Goal: Task Accomplishment & Management: Use online tool/utility

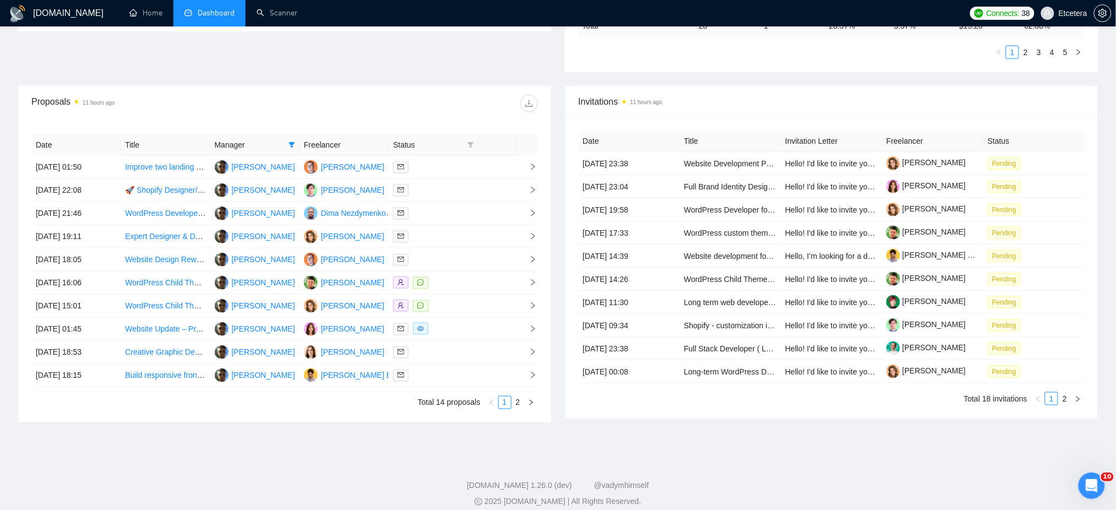
scroll to position [367, 0]
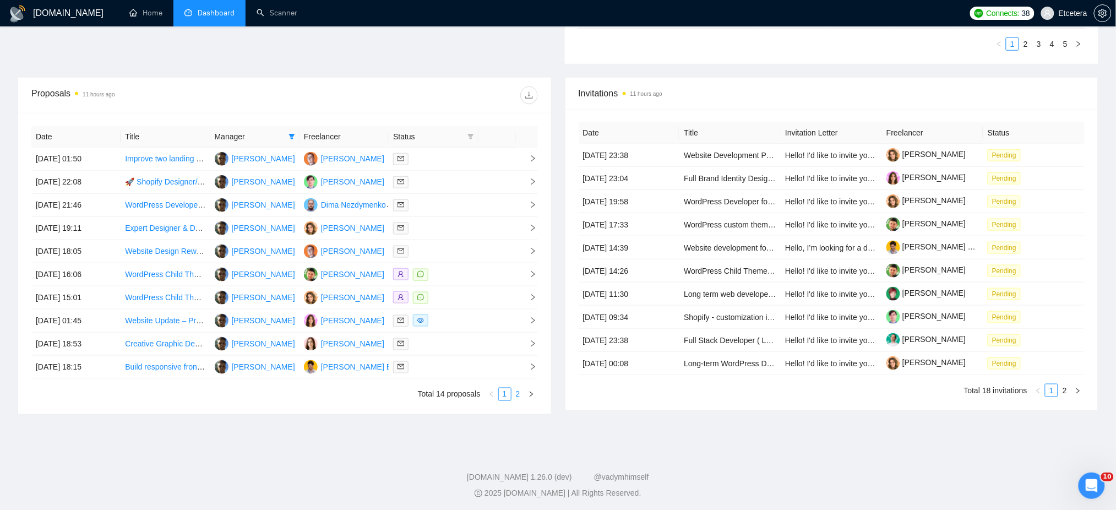
click at [519, 393] on link "2" at bounding box center [518, 394] width 12 height 12
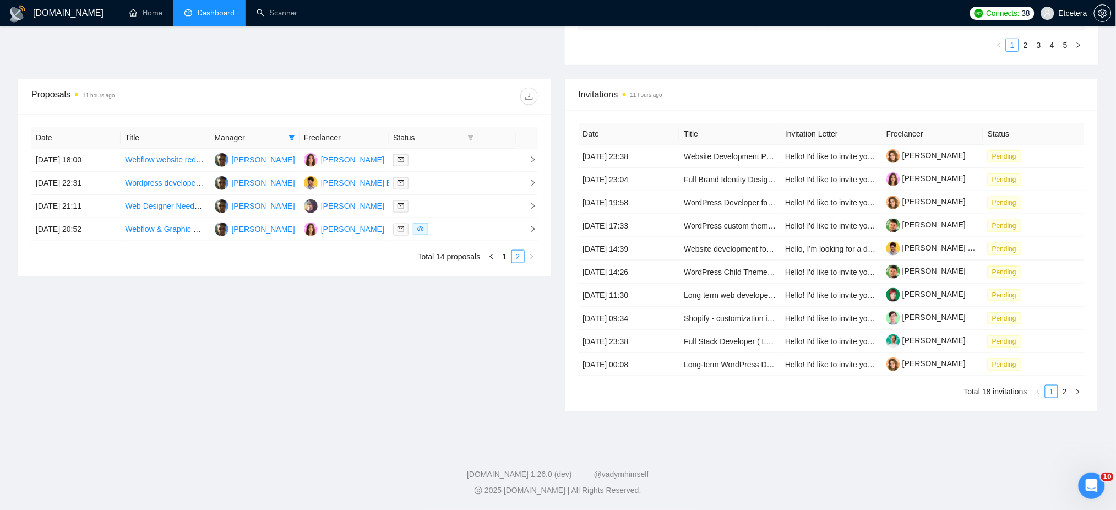
scroll to position [366, 0]
click at [167, 230] on link "Webflow & Graphic Designer" at bounding box center [174, 229] width 99 height 9
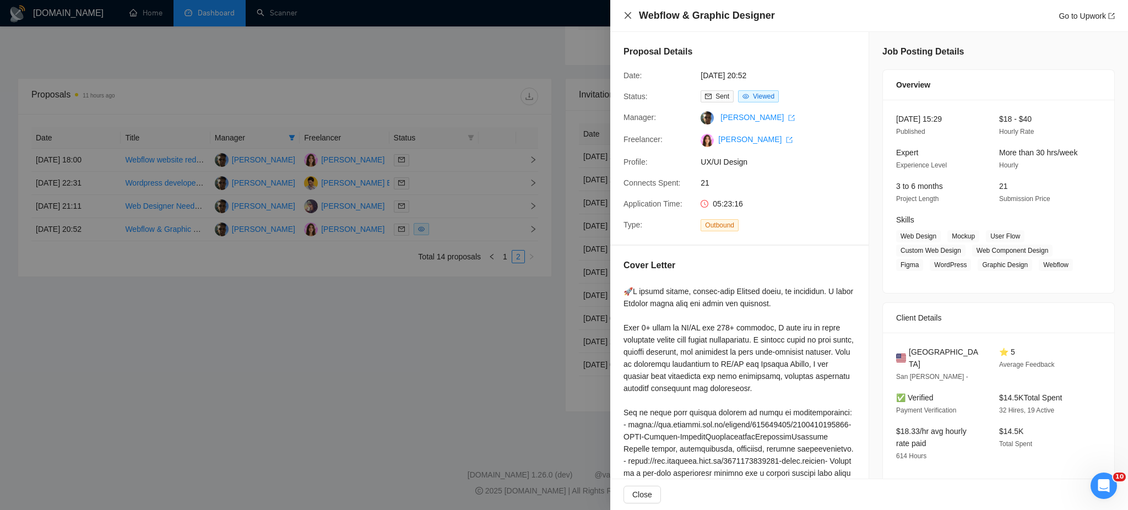
click at [631, 15] on icon "close" at bounding box center [627, 15] width 9 height 9
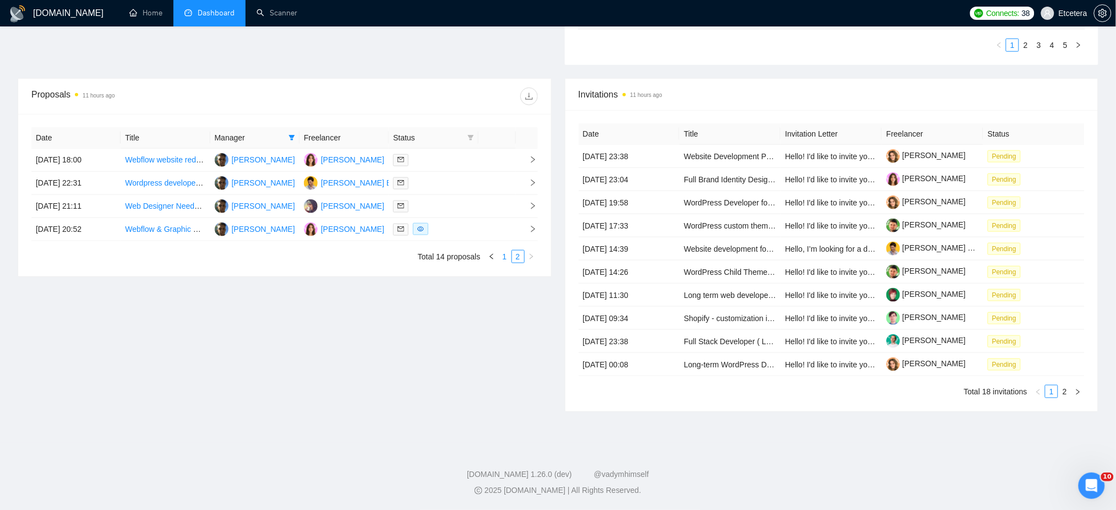
click at [507, 259] on link "1" at bounding box center [505, 257] width 12 height 12
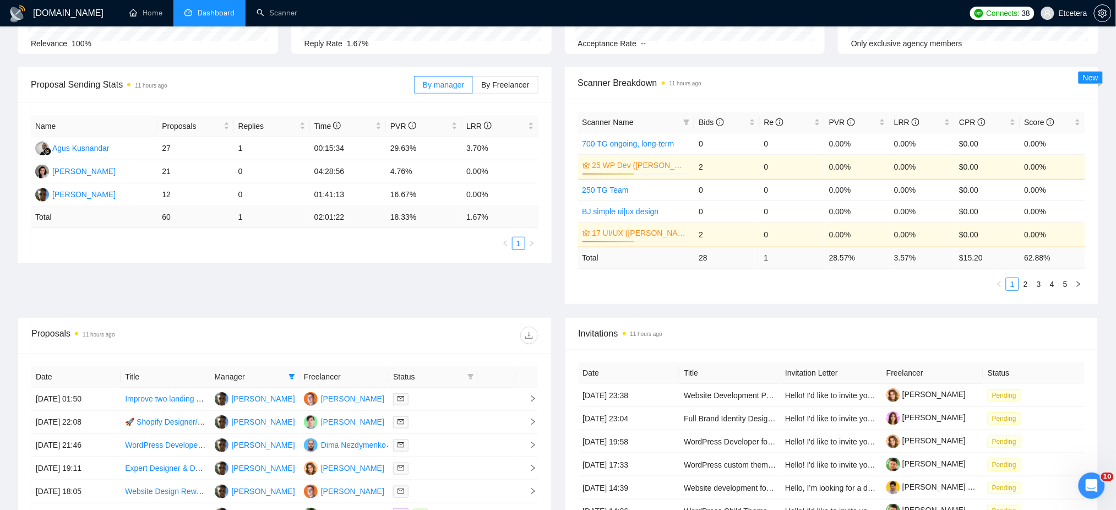
scroll to position [220, 0]
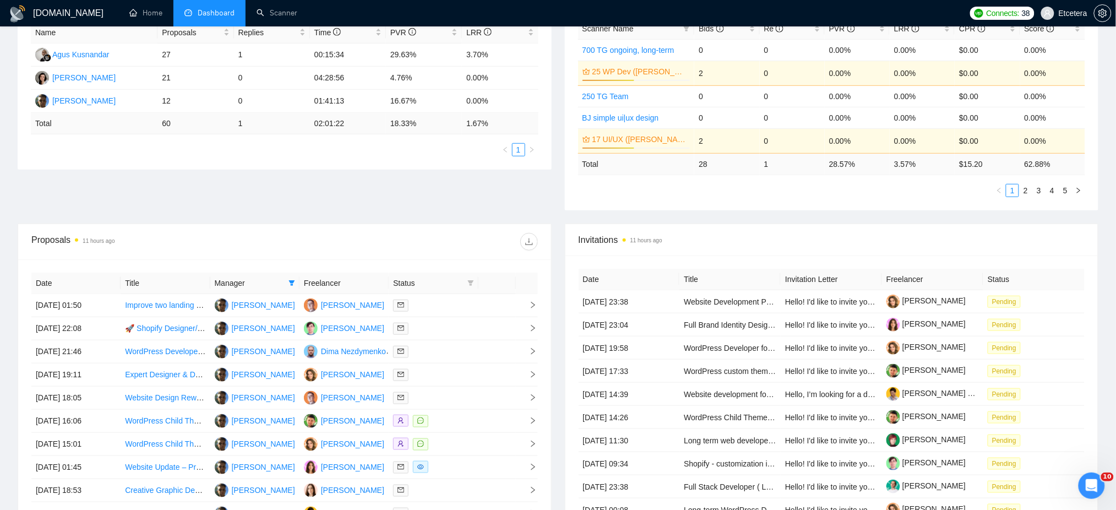
drag, startPoint x: 289, startPoint y: 285, endPoint x: 289, endPoint y: 293, distance: 7.7
click at [289, 285] on icon "filter" at bounding box center [292, 283] width 7 height 7
click at [245, 302] on span "[PERSON_NAME]" at bounding box center [255, 305] width 63 height 9
checkbox input "true"
click at [236, 324] on span "[PERSON_NAME]" at bounding box center [255, 322] width 63 height 9
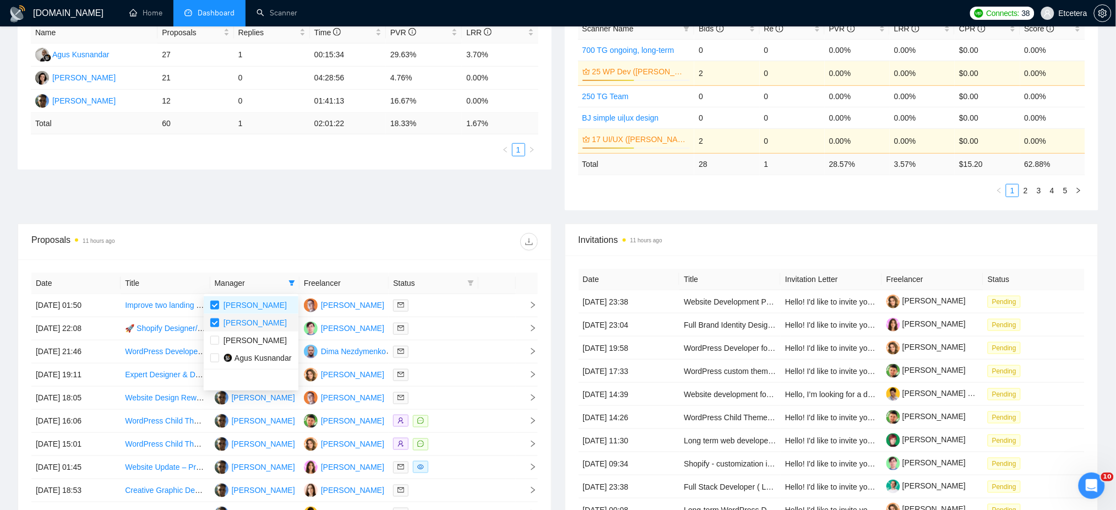
checkbox input "false"
click at [332, 260] on div "Date Title Manager Freelancer Status [DATE] 01:50 Improve two landing pages [PE…" at bounding box center [284, 409] width 533 height 301
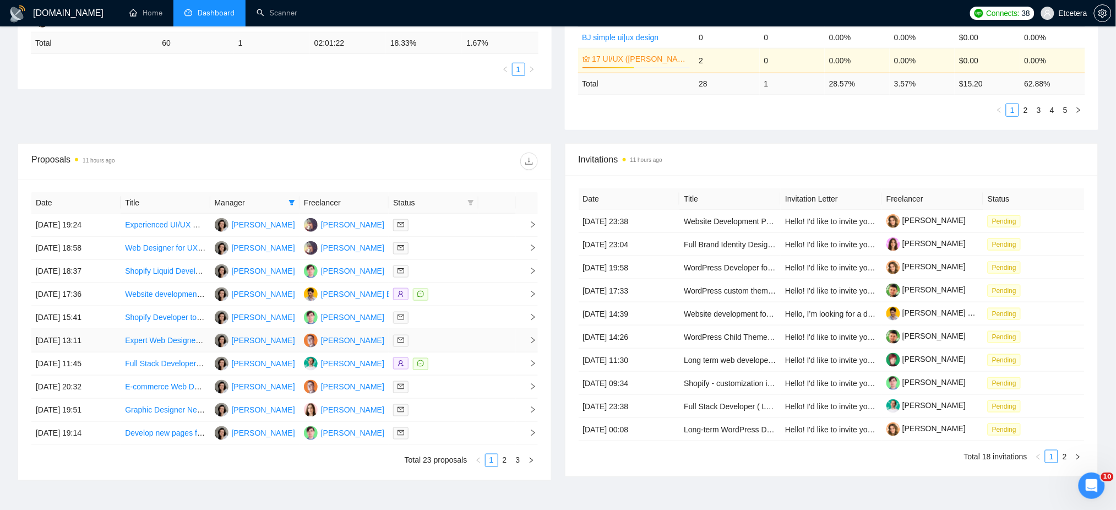
scroll to position [370, 0]
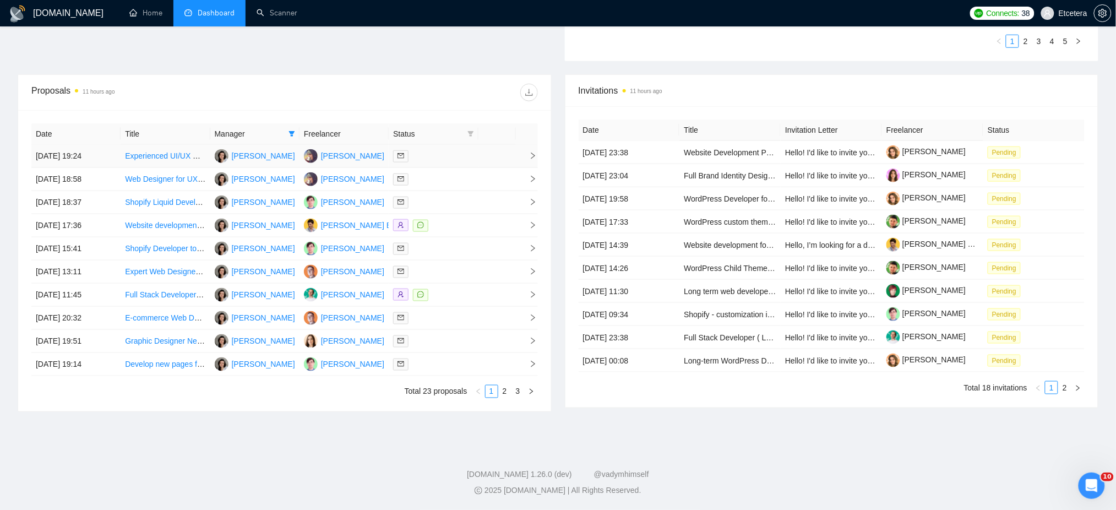
click at [453, 155] on div at bounding box center [433, 156] width 80 height 13
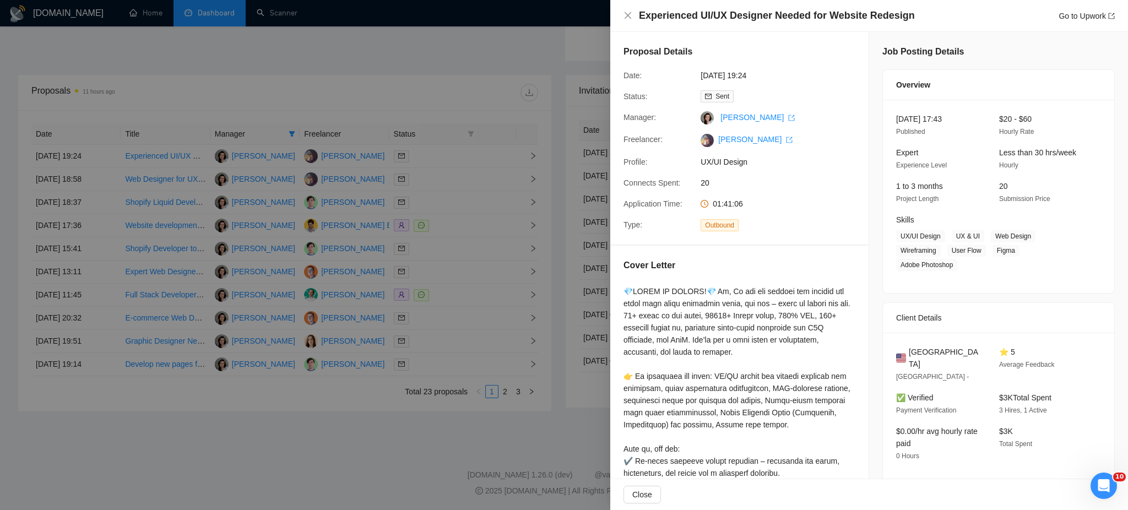
click at [460, 111] on div at bounding box center [564, 255] width 1128 height 510
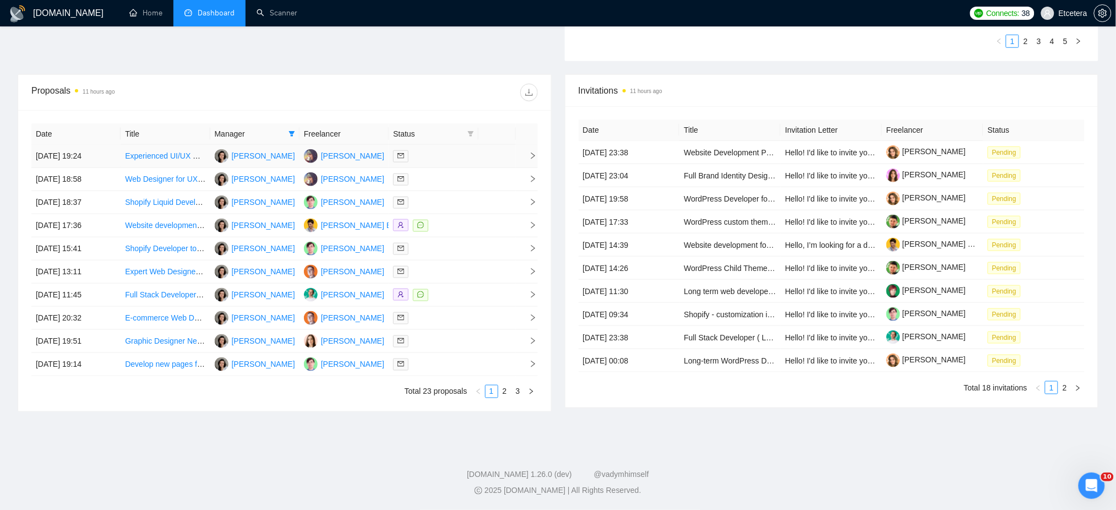
click at [451, 157] on div at bounding box center [433, 156] width 80 height 13
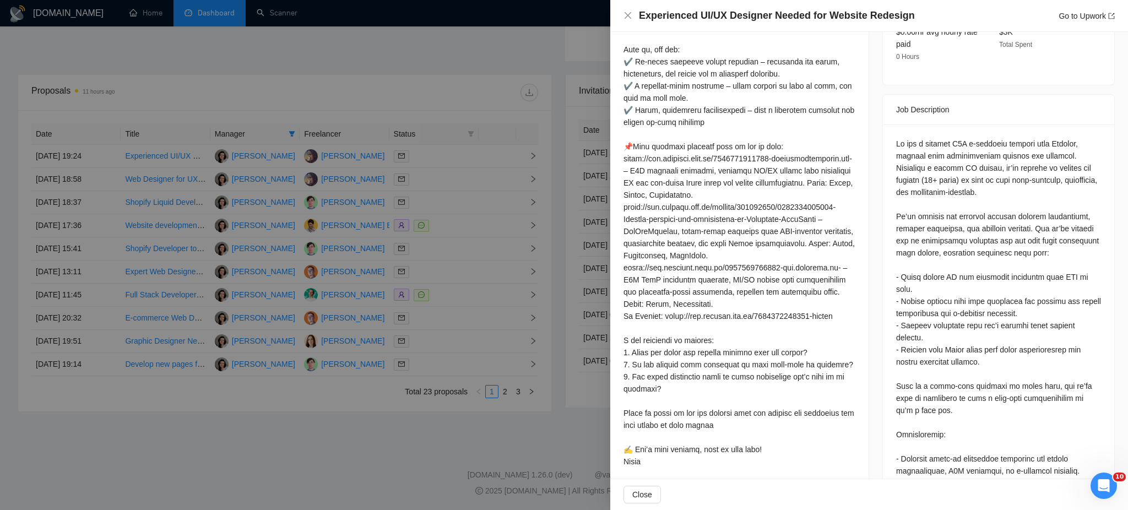
scroll to position [441, 0]
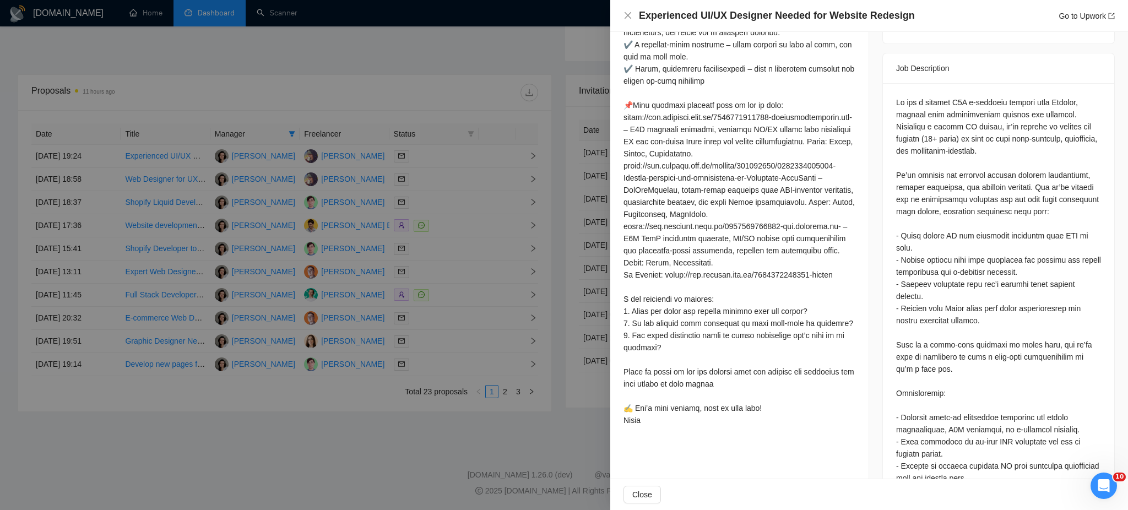
click at [450, 177] on div at bounding box center [564, 255] width 1128 height 510
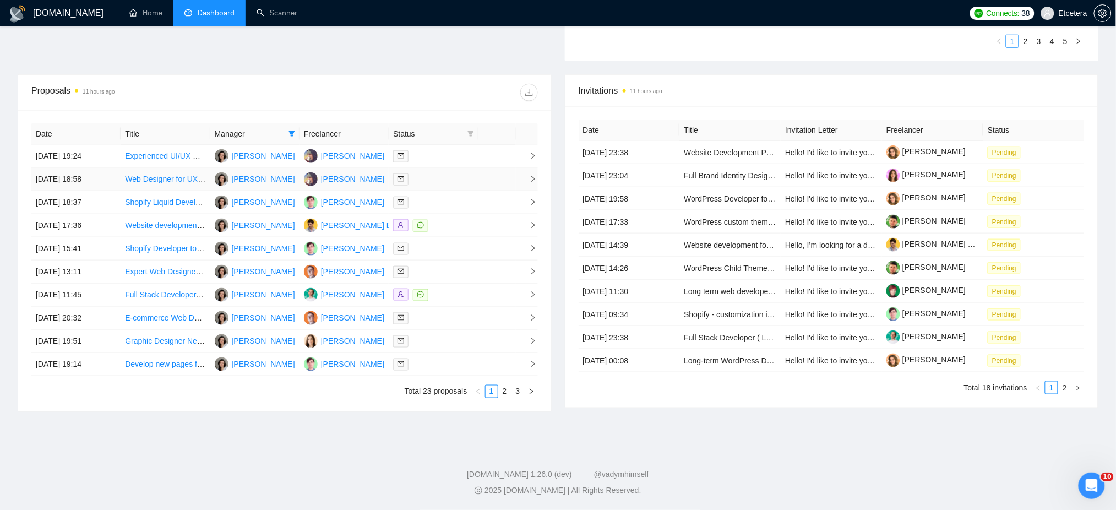
click at [443, 178] on div at bounding box center [433, 179] width 80 height 13
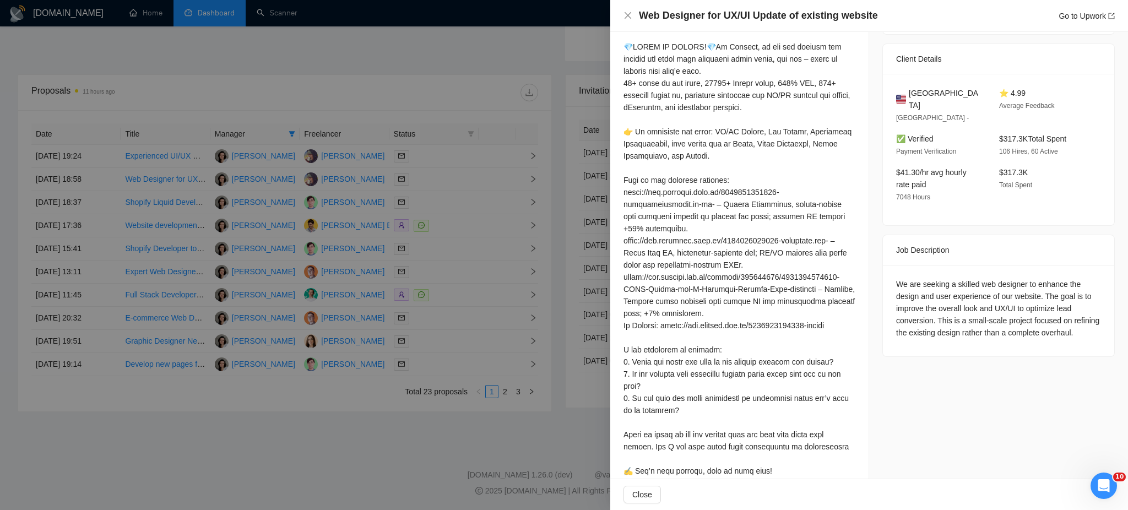
scroll to position [271, 0]
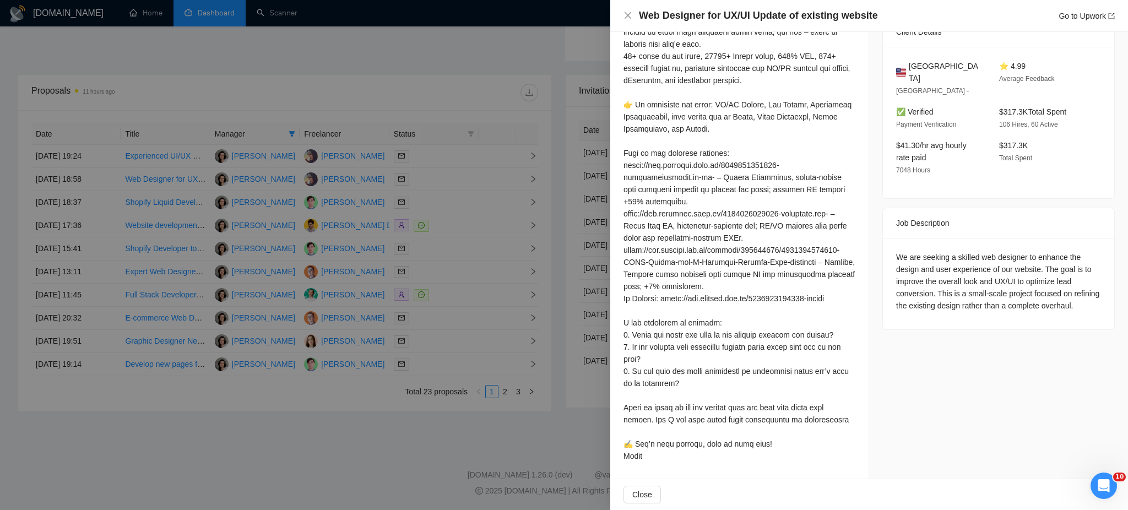
click at [431, 205] on div at bounding box center [564, 255] width 1128 height 510
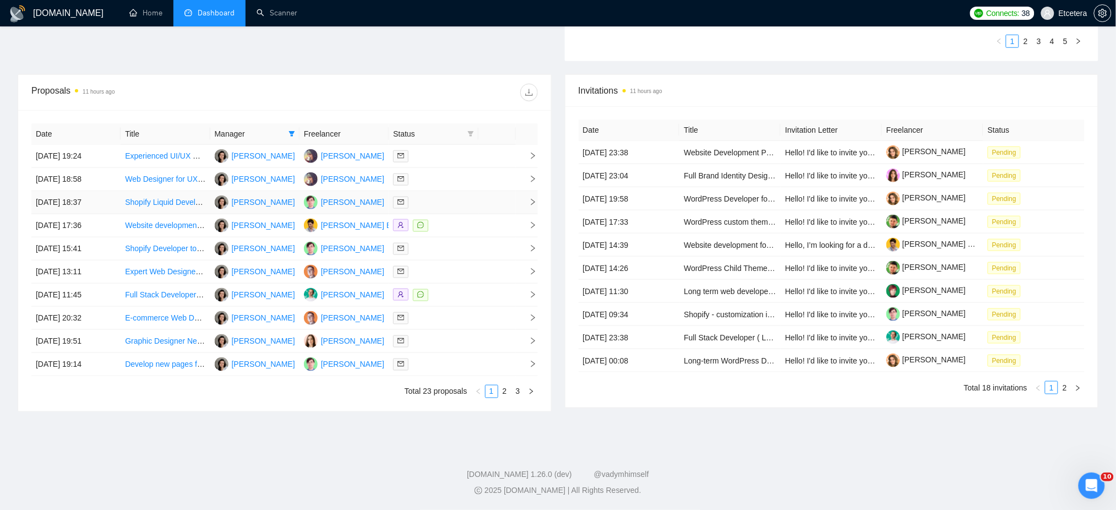
click at [431, 205] on div at bounding box center [433, 202] width 80 height 13
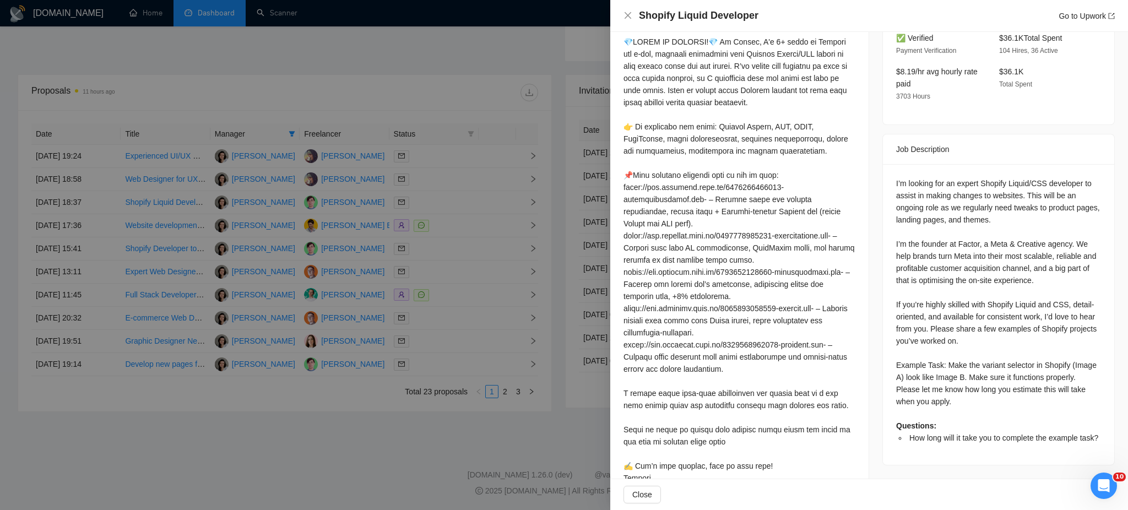
scroll to position [404, 0]
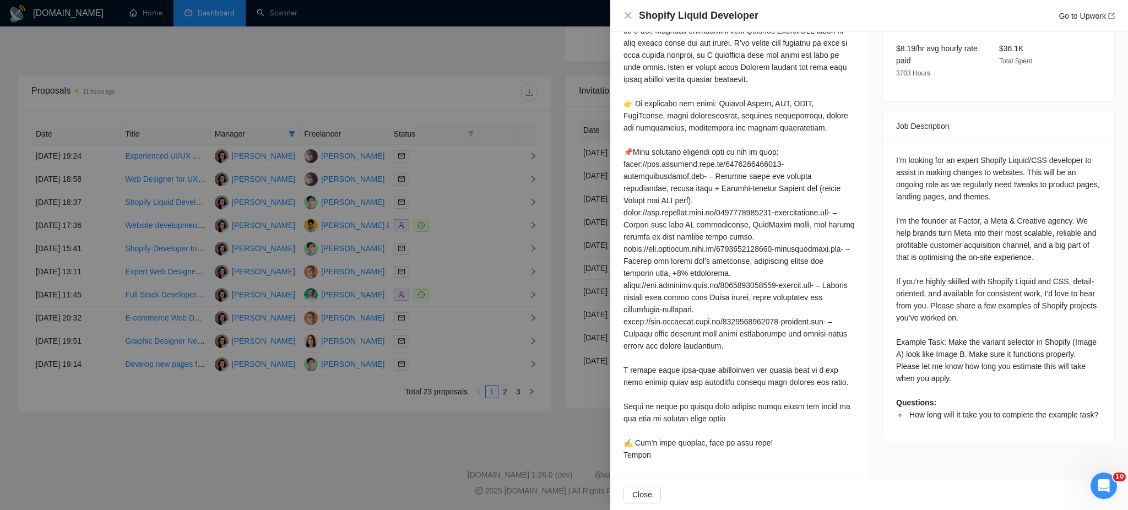
click at [451, 247] on div at bounding box center [564, 255] width 1128 height 510
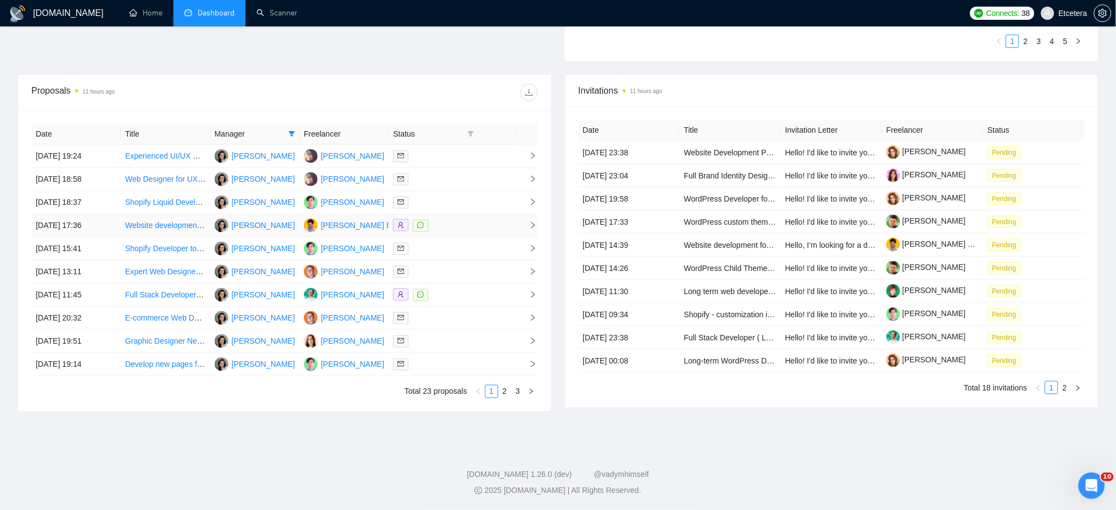
click at [451, 227] on div at bounding box center [433, 225] width 80 height 13
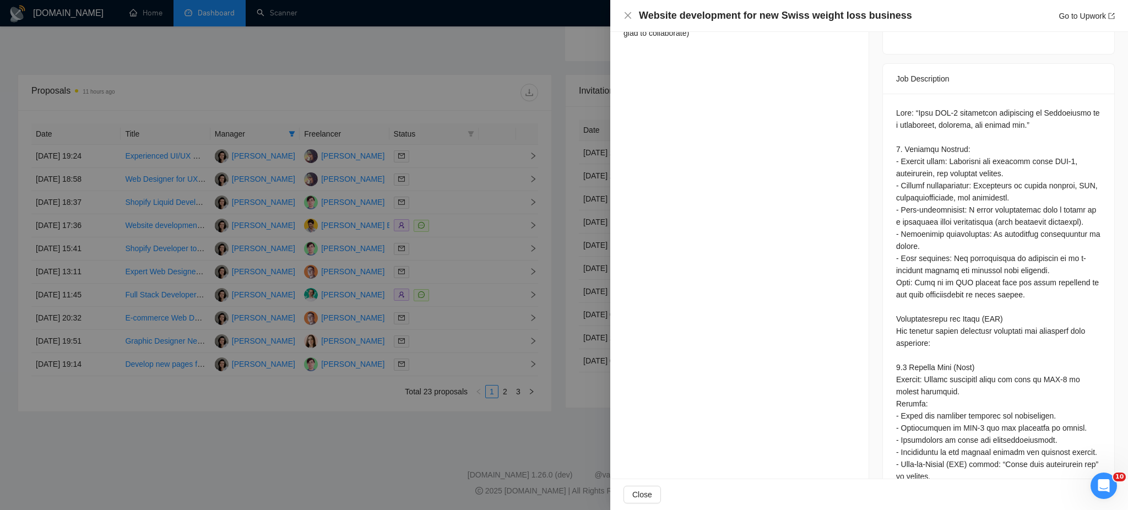
click at [448, 249] on div at bounding box center [564, 255] width 1128 height 510
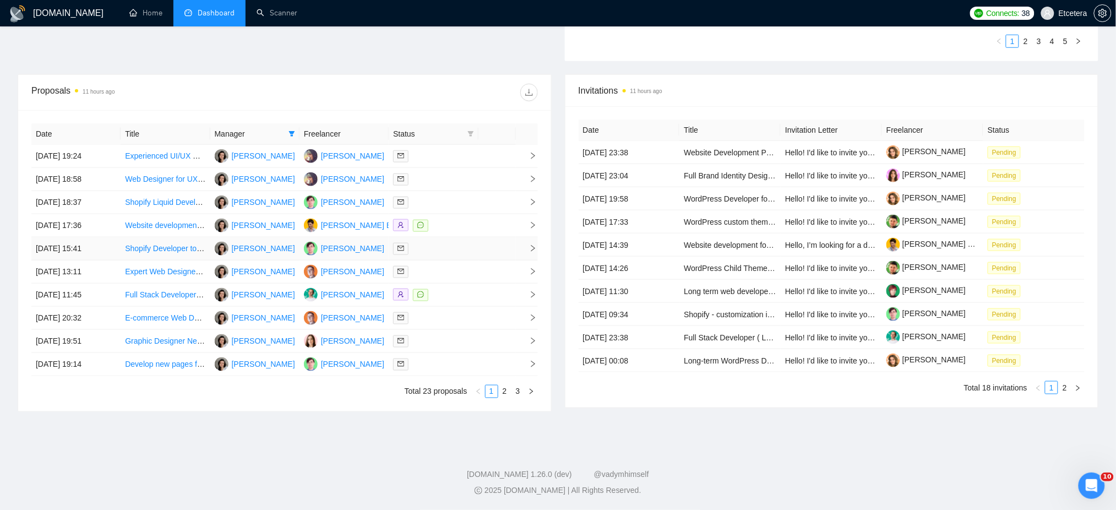
click at [448, 249] on div at bounding box center [433, 248] width 80 height 13
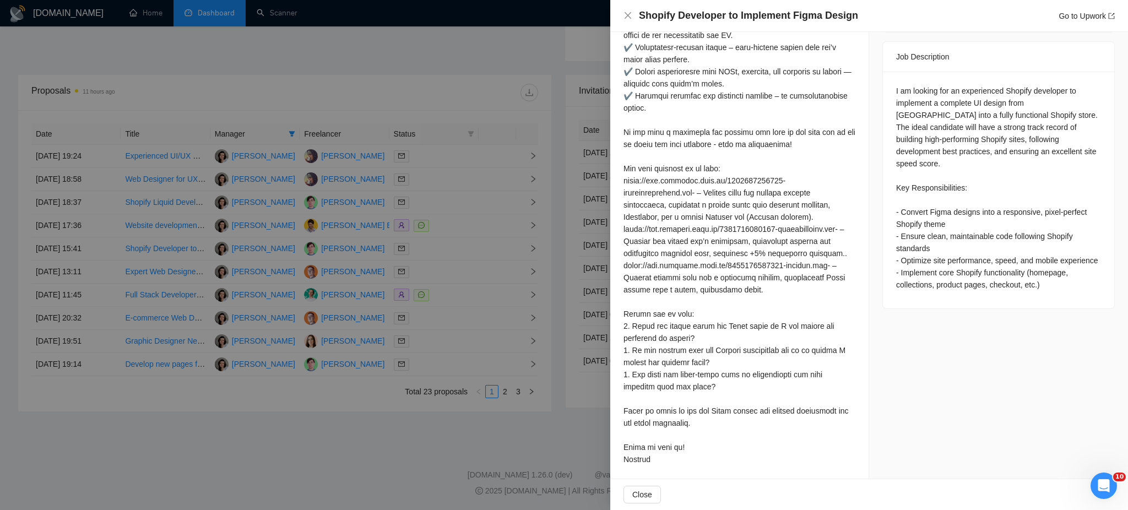
scroll to position [429, 0]
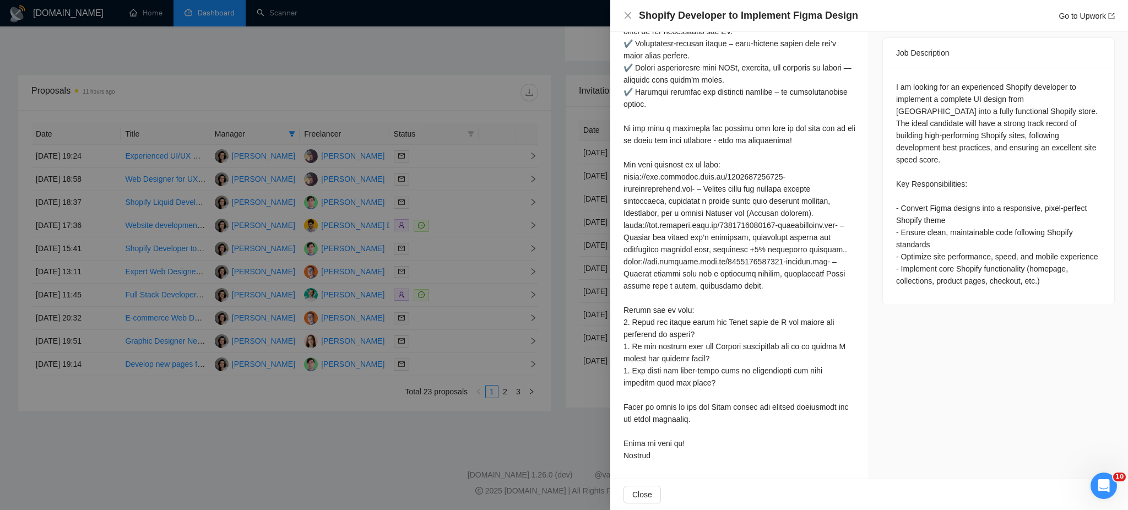
click at [434, 251] on div at bounding box center [564, 255] width 1128 height 510
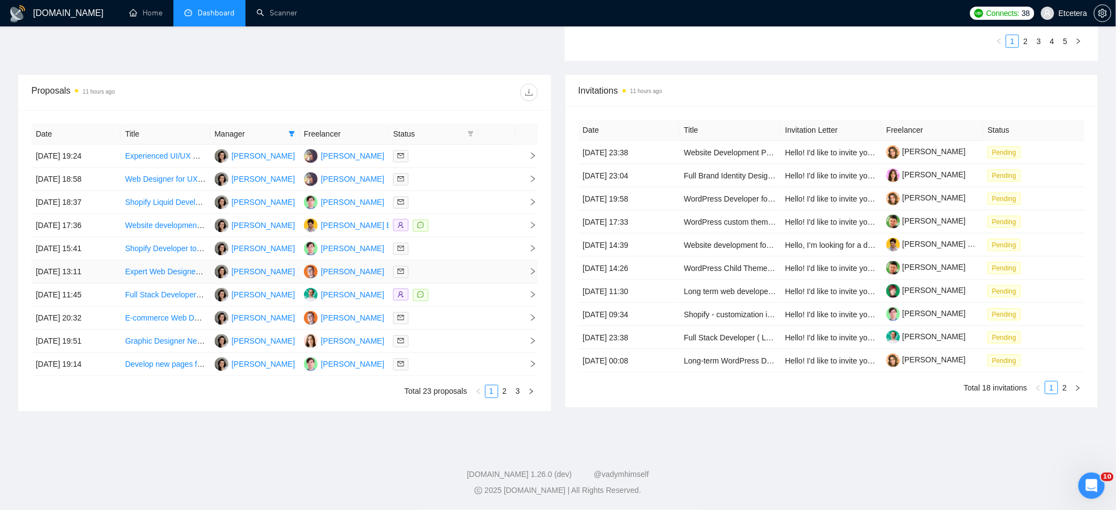
click at [430, 276] on div at bounding box center [433, 271] width 80 height 13
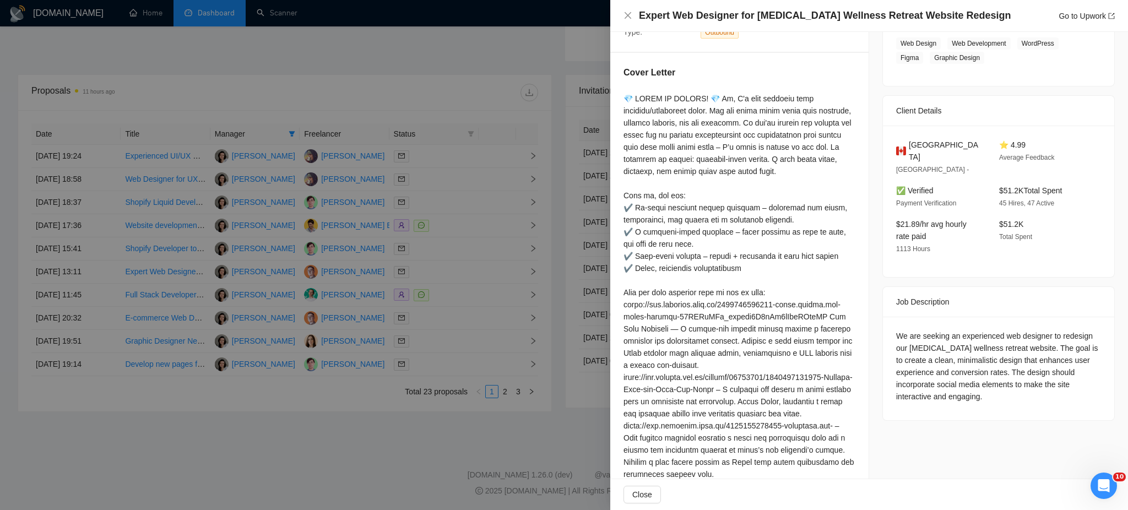
scroll to position [209, 0]
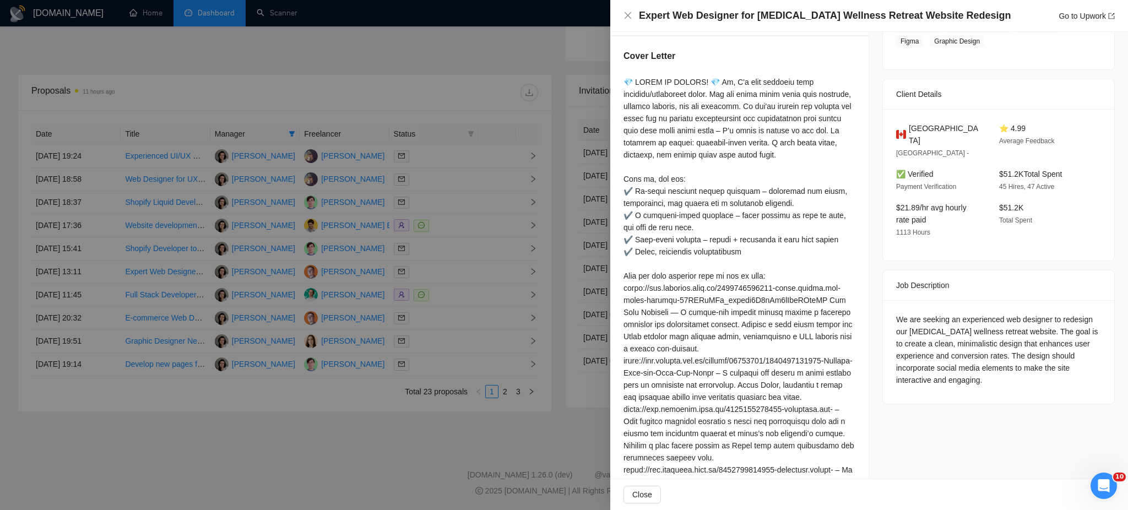
click at [434, 343] on div at bounding box center [564, 255] width 1128 height 510
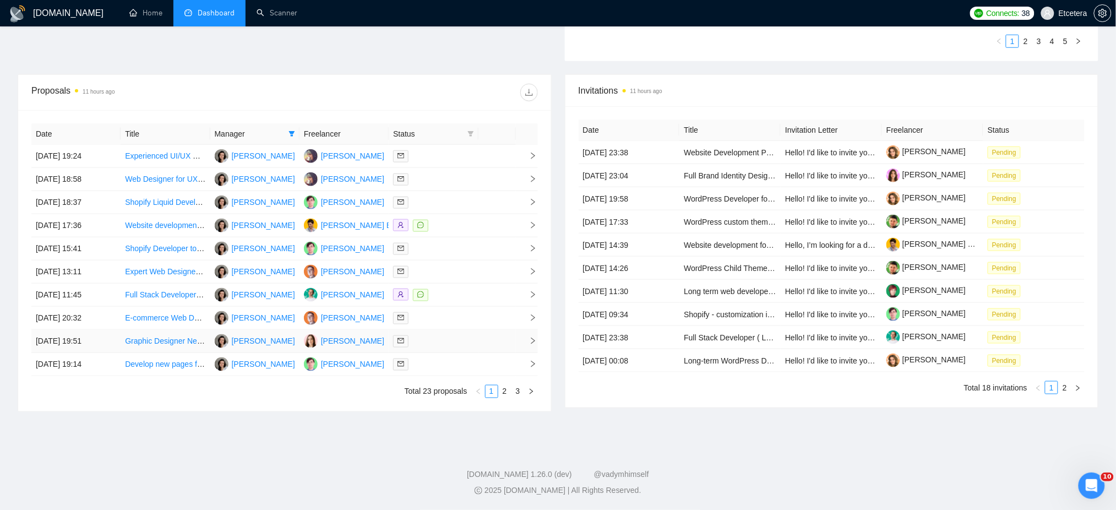
click at [469, 342] on div at bounding box center [433, 341] width 80 height 13
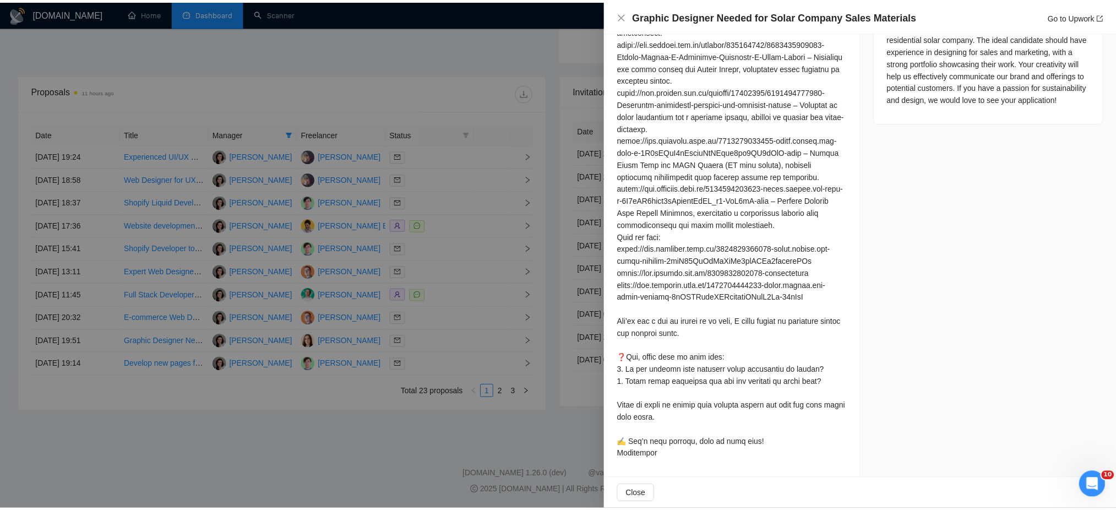
scroll to position [551, 0]
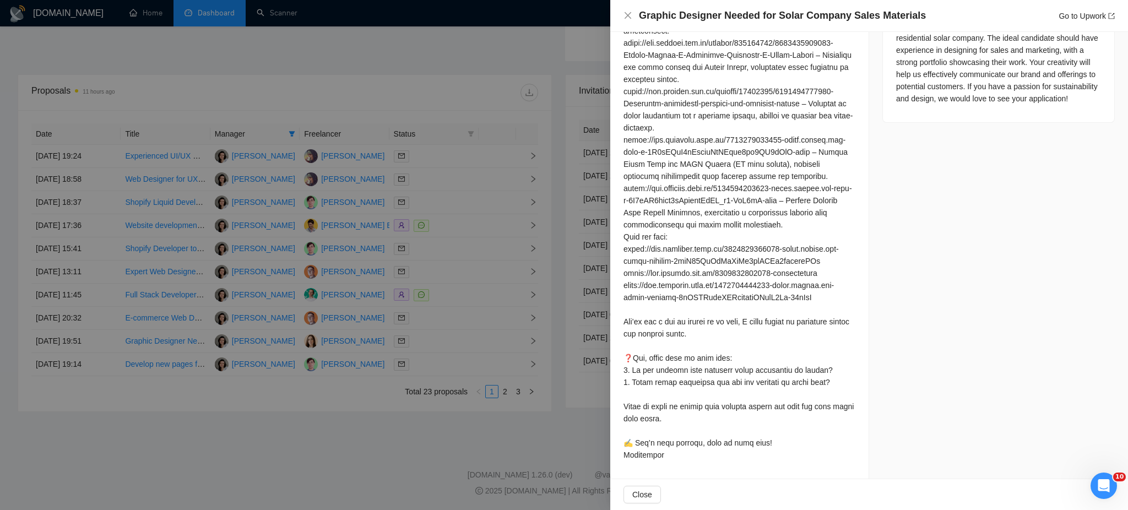
click at [434, 369] on div at bounding box center [564, 255] width 1128 height 510
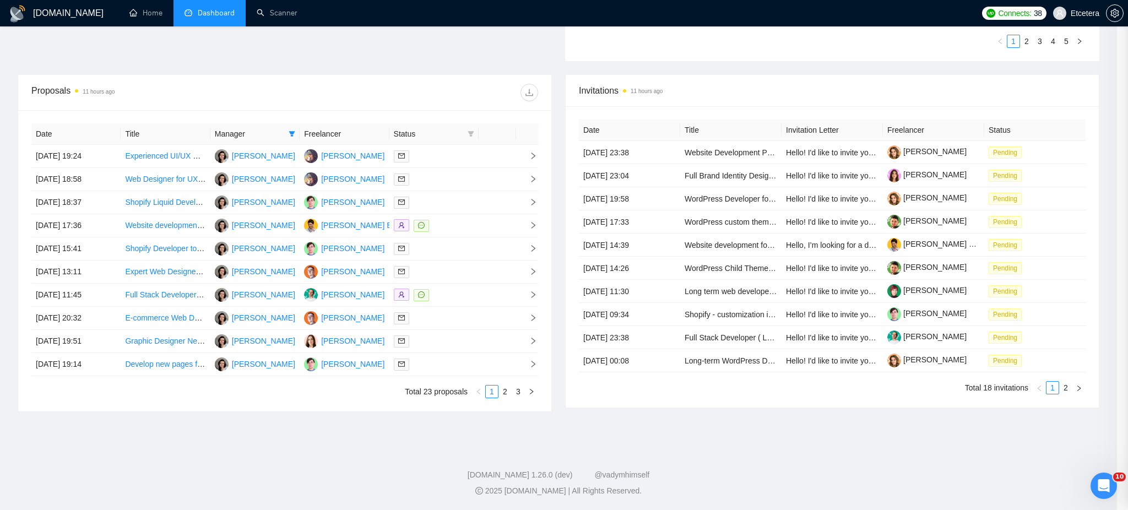
click at [434, 369] on div at bounding box center [564, 255] width 1128 height 510
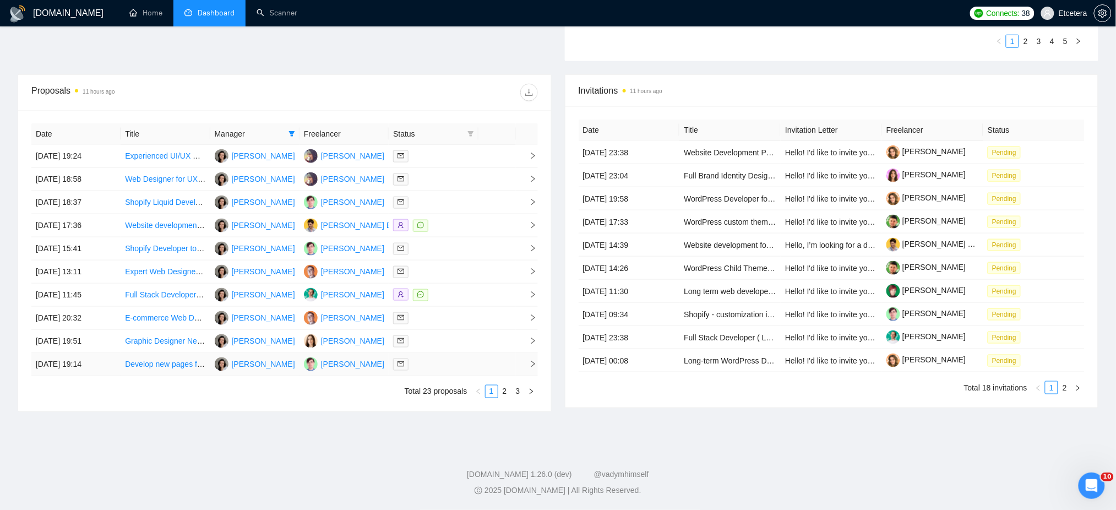
click at [434, 369] on div at bounding box center [433, 364] width 80 height 13
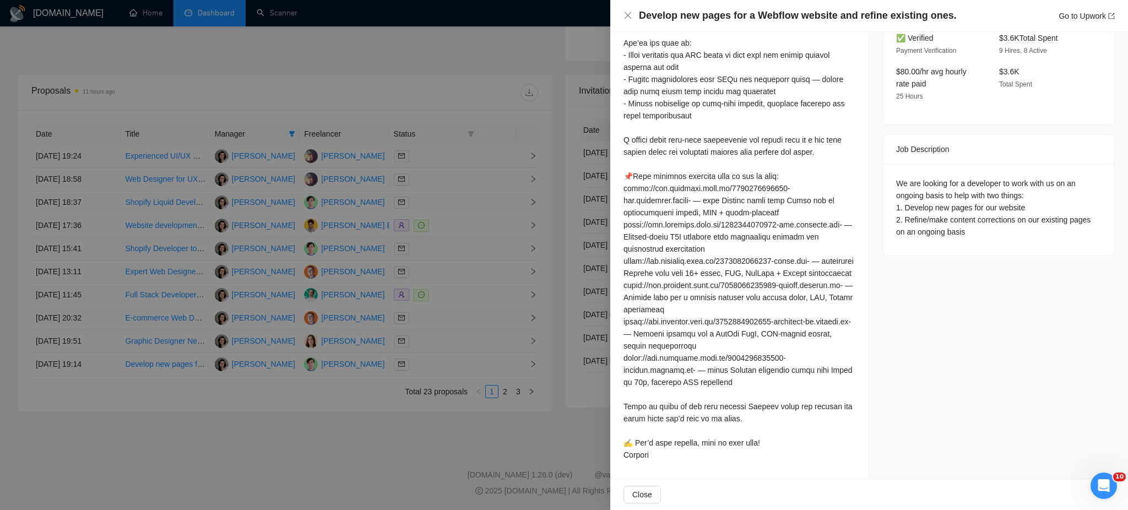
scroll to position [381, 0]
click at [502, 393] on div at bounding box center [564, 255] width 1128 height 510
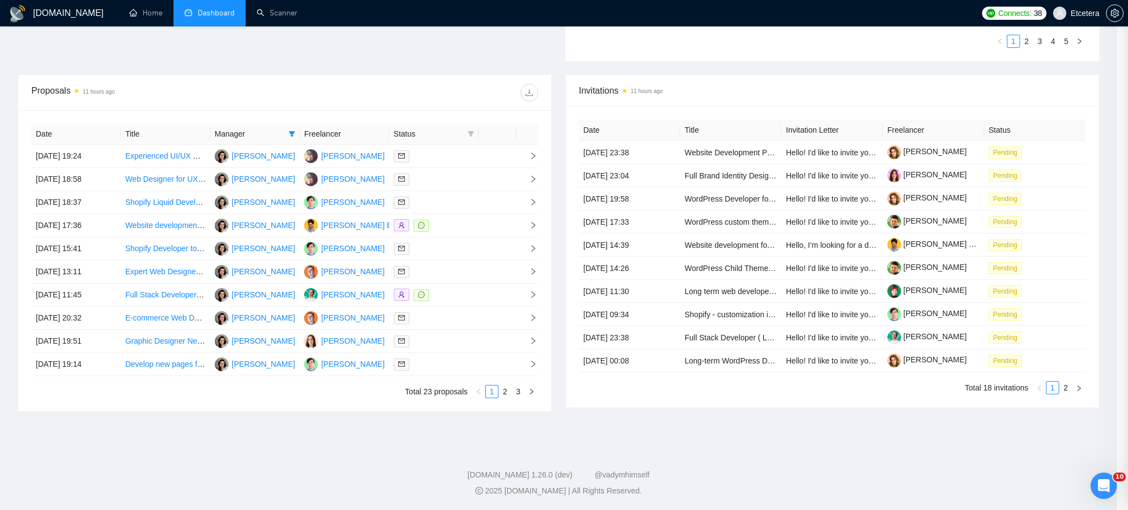
click at [503, 393] on link "2" at bounding box center [505, 391] width 12 height 12
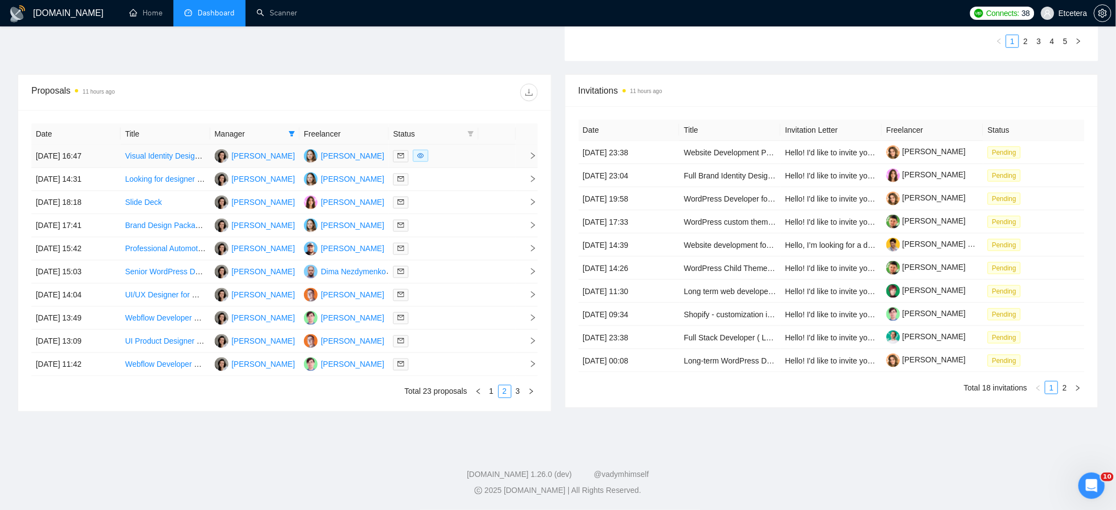
click at [461, 155] on div at bounding box center [433, 156] width 80 height 13
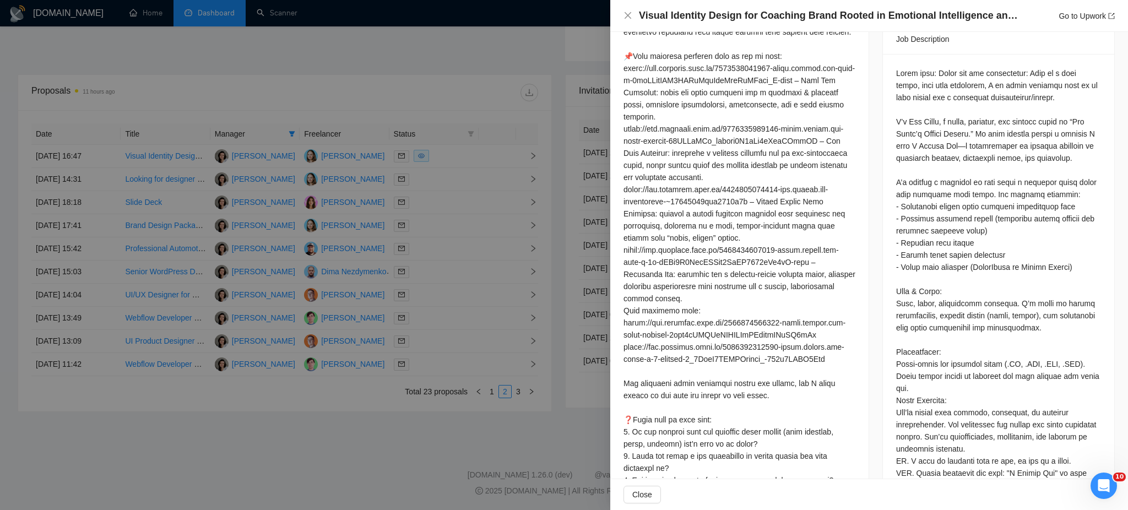
scroll to position [514, 0]
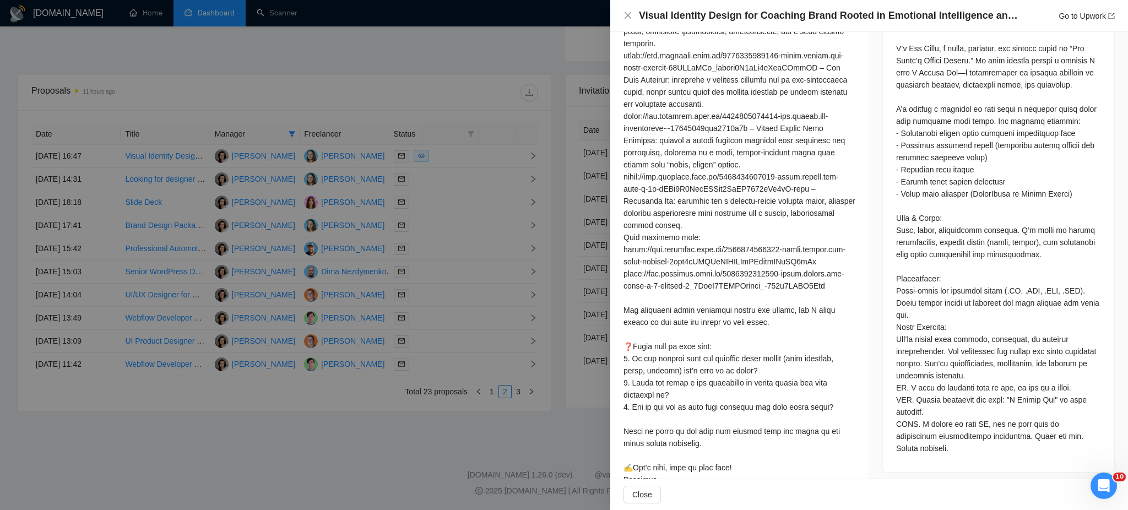
click at [427, 183] on div at bounding box center [564, 255] width 1128 height 510
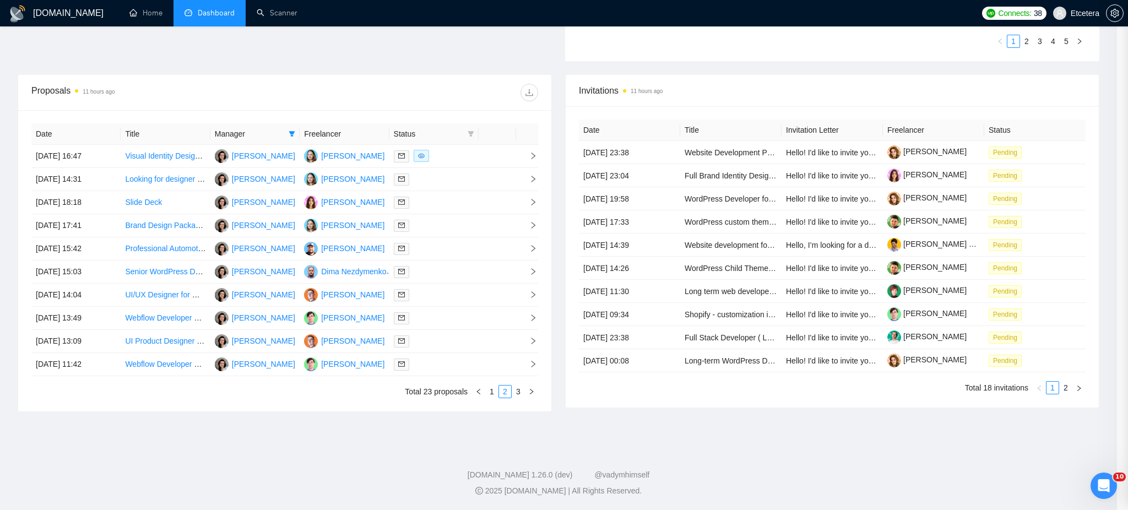
click at [427, 183] on div at bounding box center [434, 179] width 80 height 13
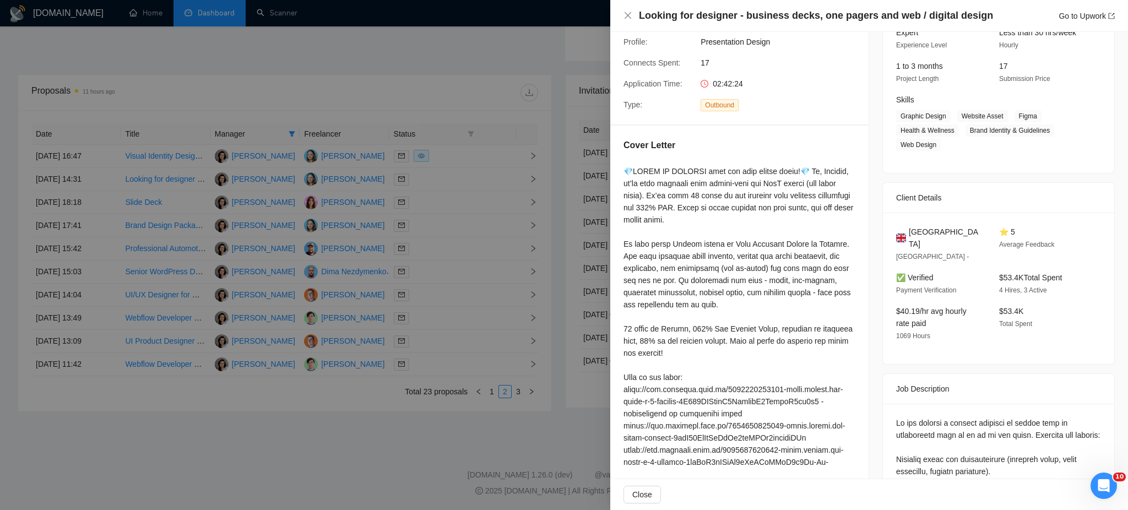
scroll to position [0, 0]
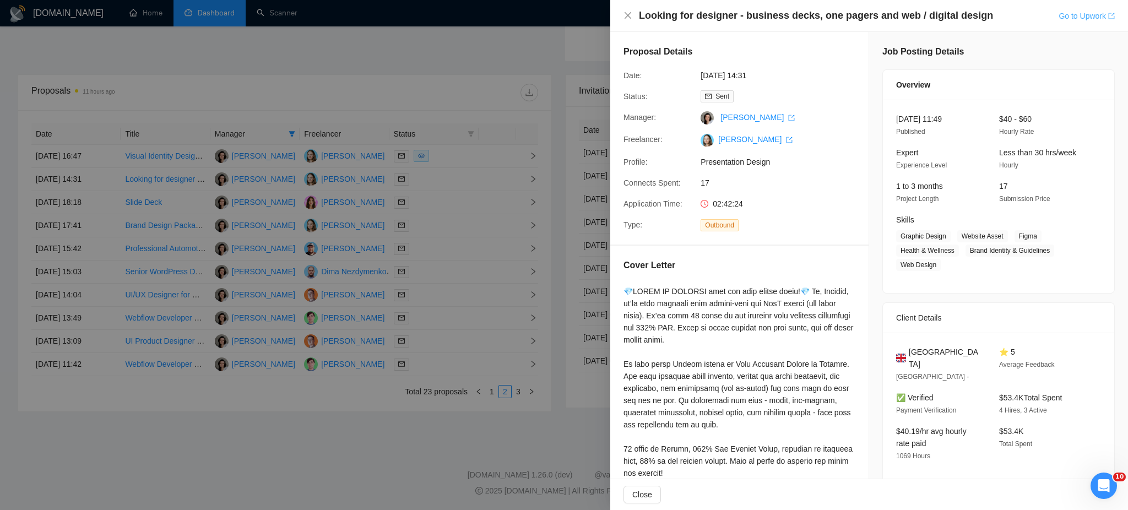
click at [1069, 12] on link "Go to Upwork" at bounding box center [1086, 16] width 56 height 9
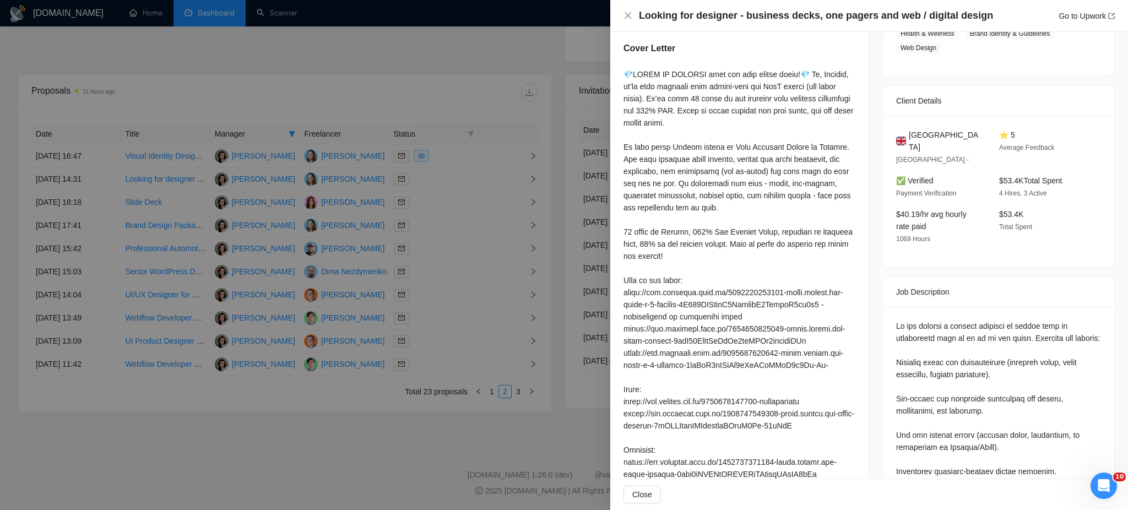
scroll to position [146, 0]
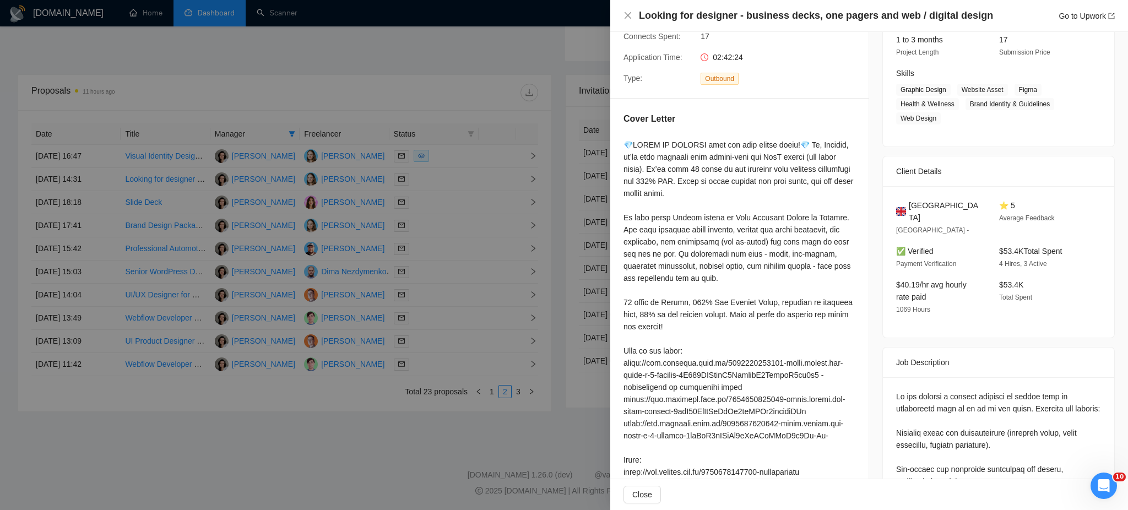
click at [445, 176] on div at bounding box center [564, 255] width 1128 height 510
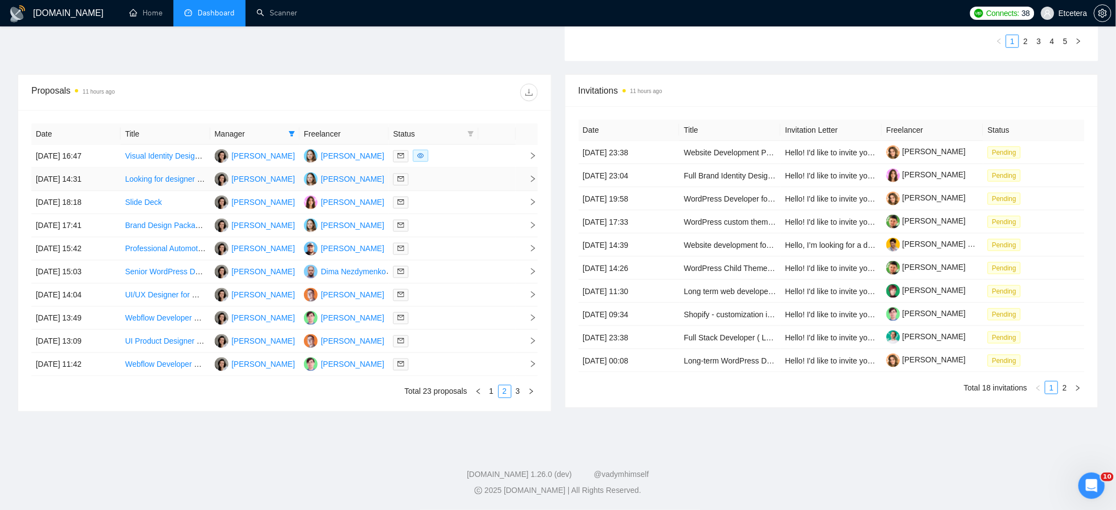
click at [436, 180] on div at bounding box center [433, 179] width 80 height 13
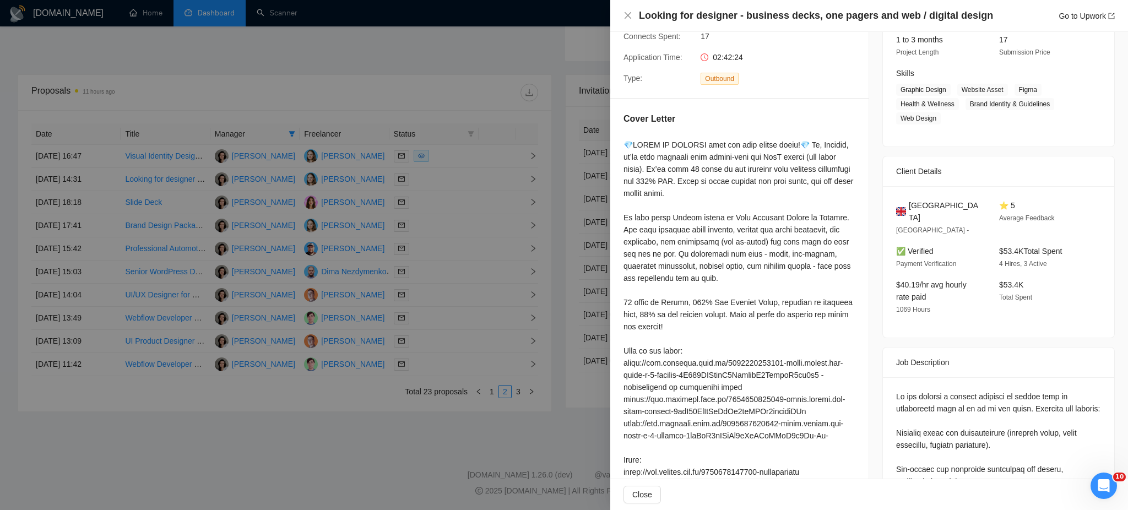
click at [436, 203] on div at bounding box center [564, 255] width 1128 height 510
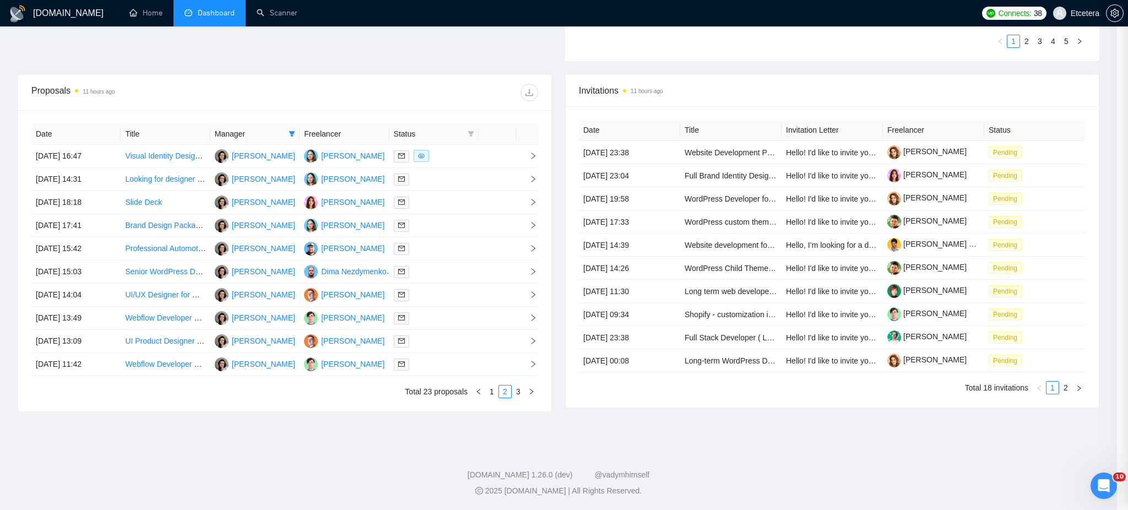
click at [436, 203] on div at bounding box center [434, 202] width 80 height 13
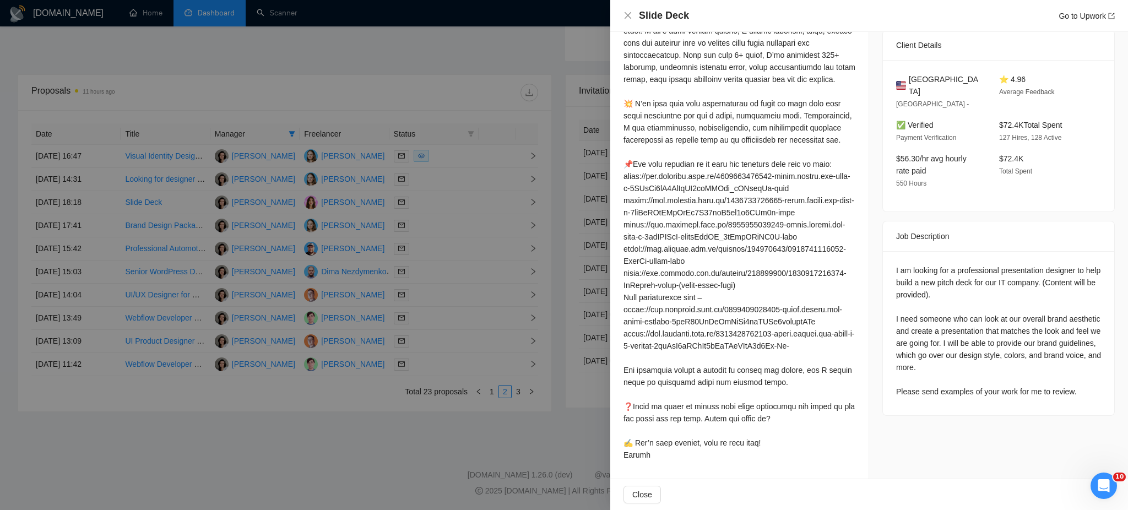
scroll to position [284, 0]
click at [454, 204] on div at bounding box center [564, 255] width 1128 height 510
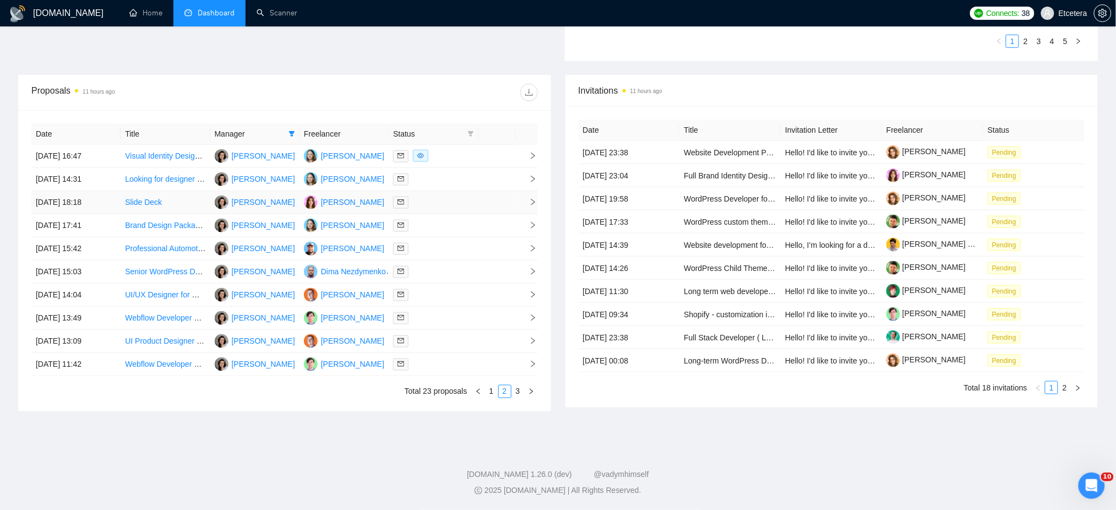
click at [454, 204] on div at bounding box center [433, 202] width 80 height 13
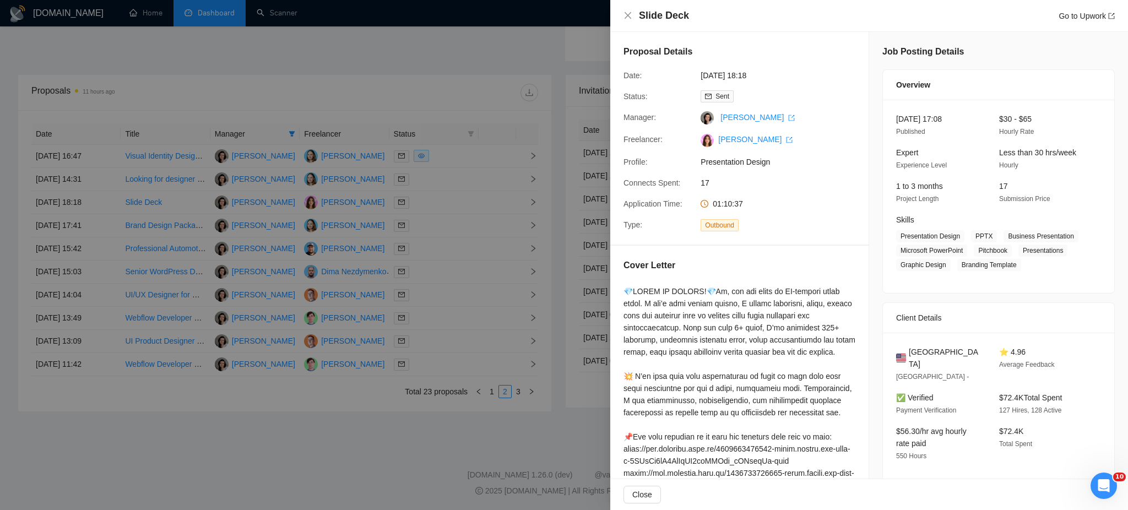
scroll to position [73, 0]
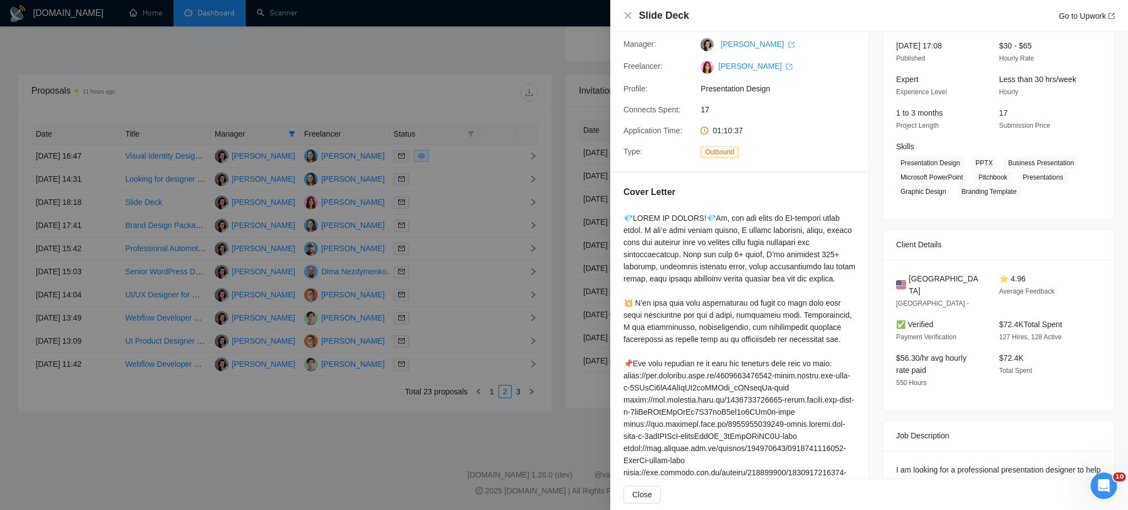
click at [438, 220] on div at bounding box center [564, 255] width 1128 height 510
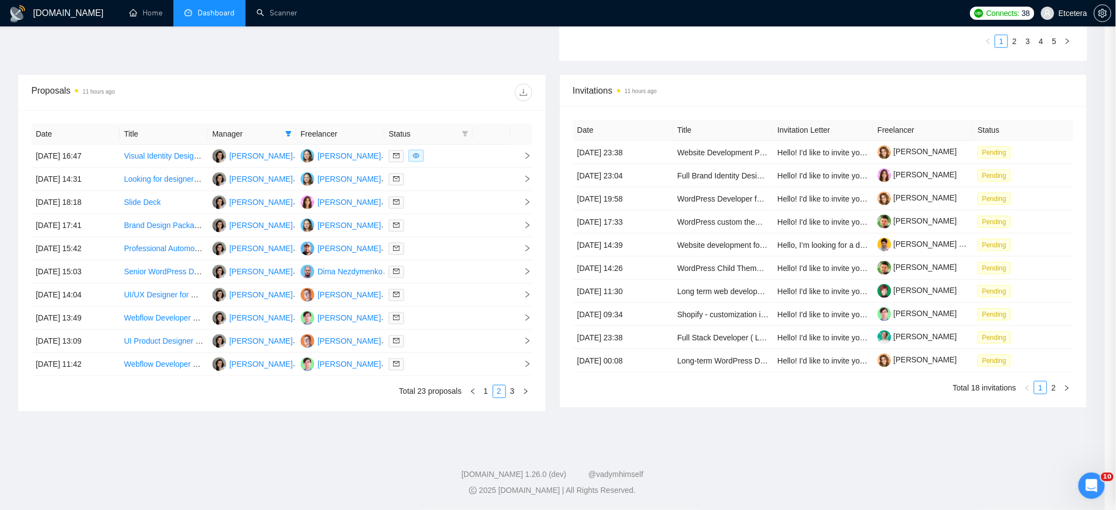
click at [438, 220] on div at bounding box center [428, 225] width 79 height 13
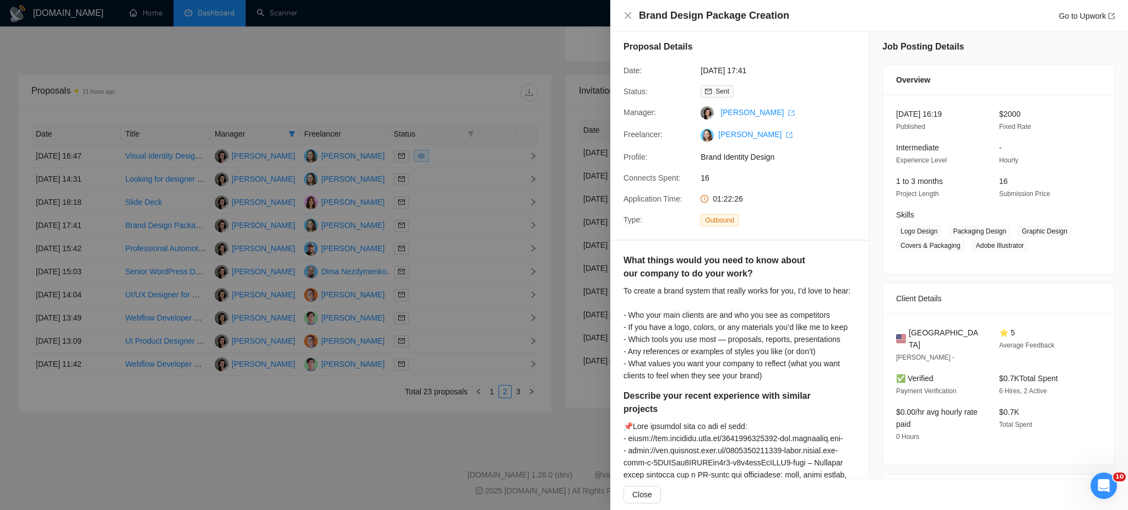
scroll to position [0, 0]
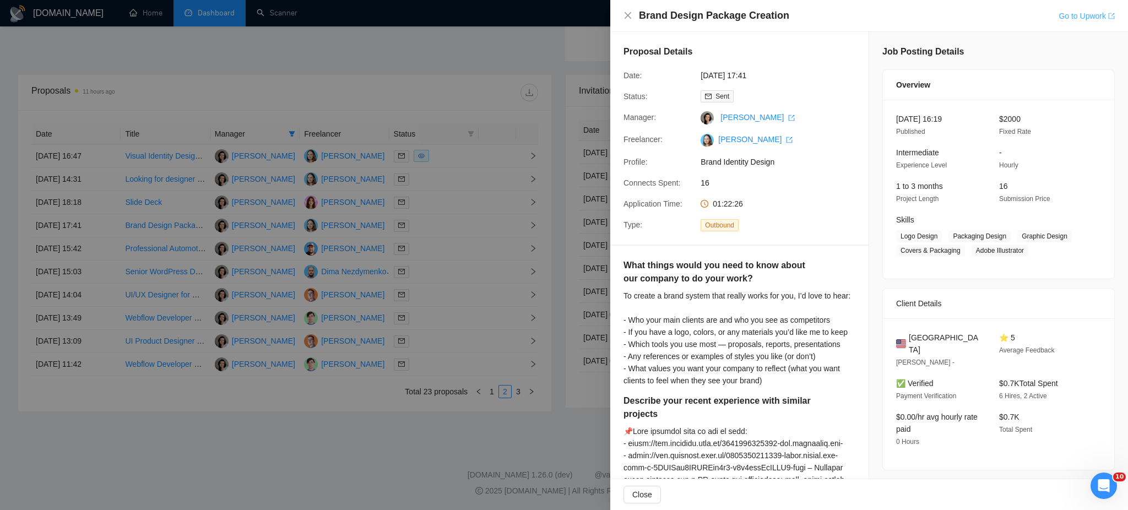
click at [1076, 14] on link "Go to Upwork" at bounding box center [1086, 16] width 56 height 9
click at [628, 15] on icon "close" at bounding box center [627, 15] width 9 height 9
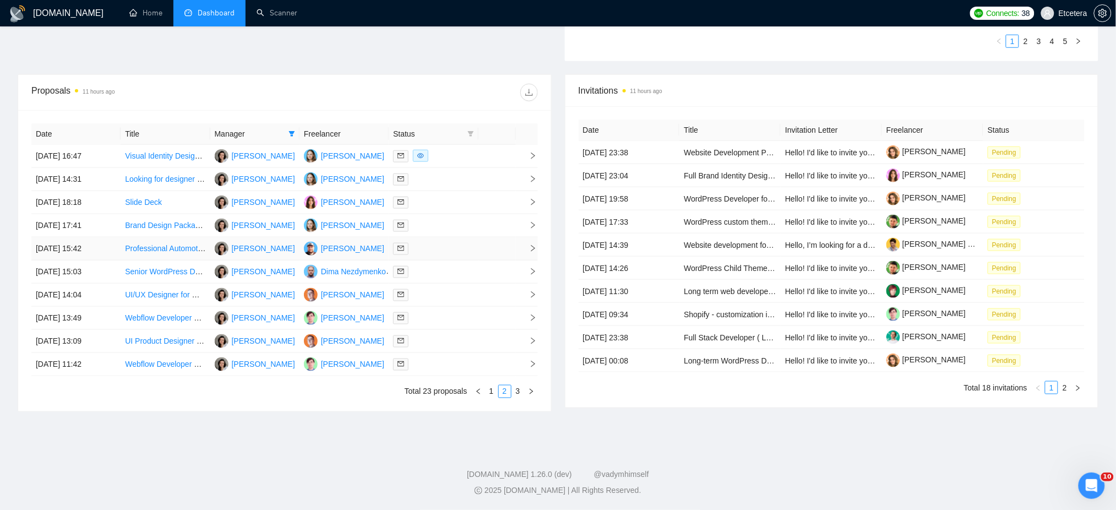
click at [428, 247] on div at bounding box center [433, 248] width 80 height 13
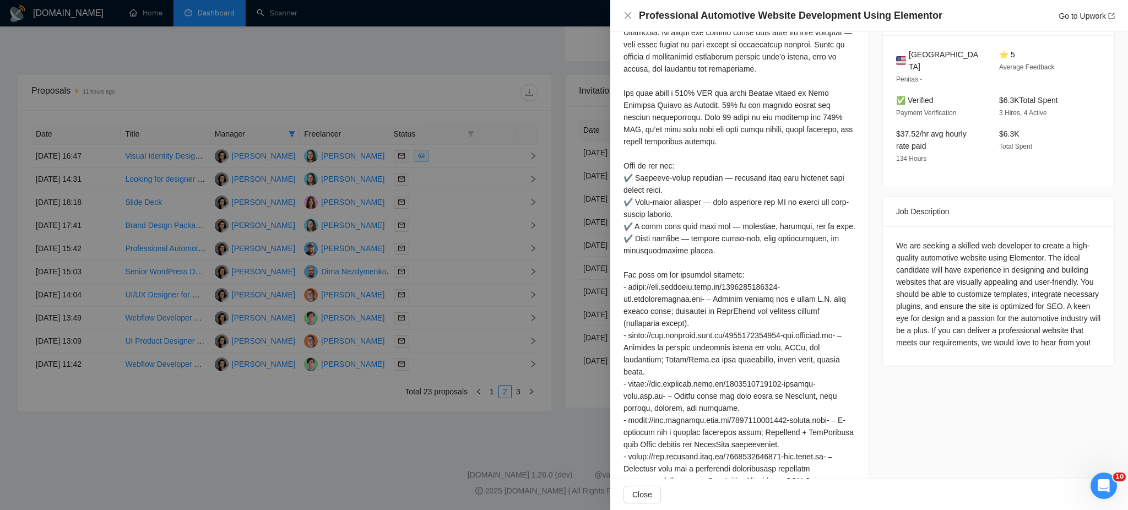
scroll to position [280, 0]
click at [1089, 15] on link "Go to Upwork" at bounding box center [1086, 16] width 56 height 9
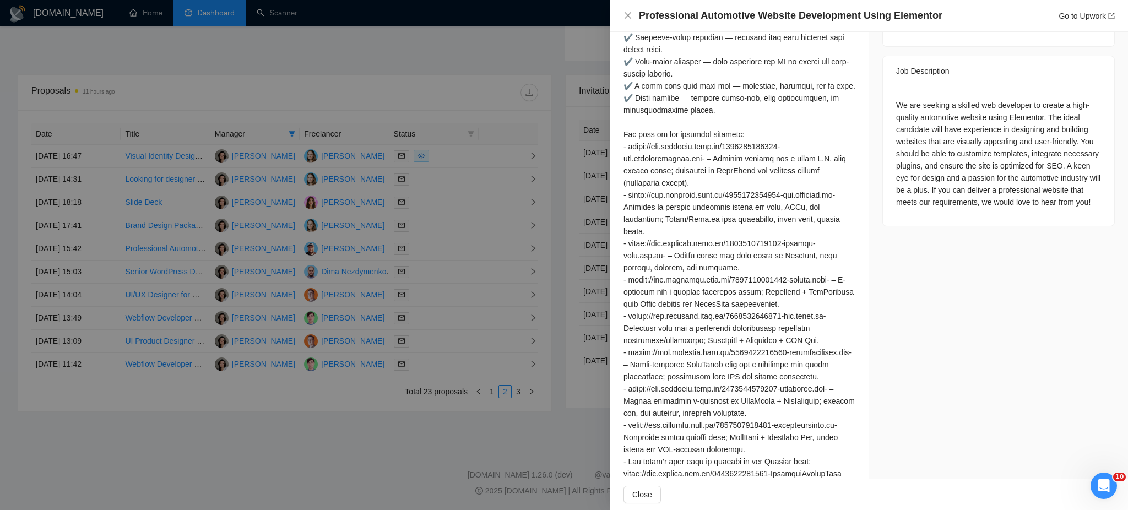
scroll to position [648, 0]
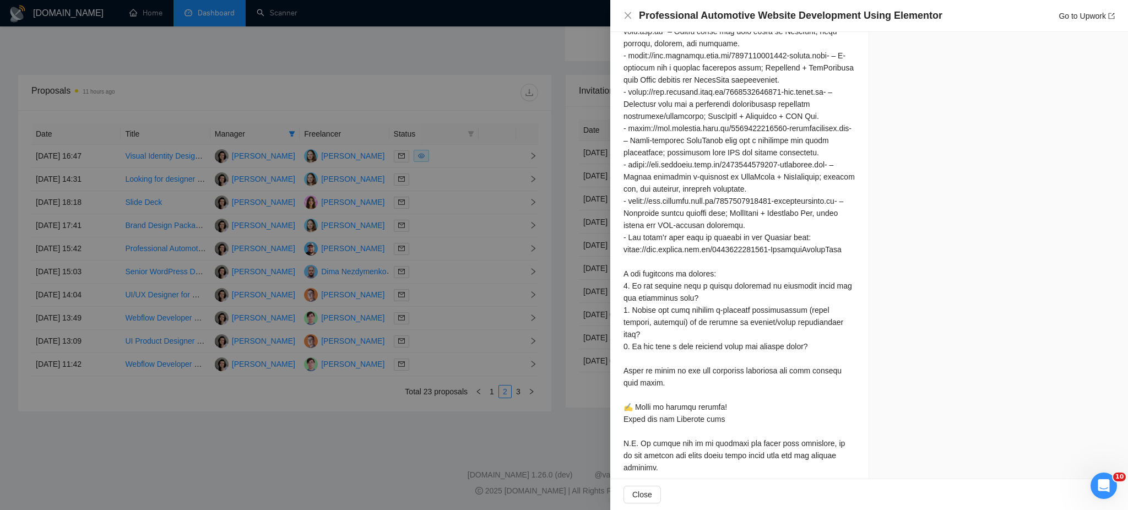
click at [439, 267] on div at bounding box center [564, 255] width 1128 height 510
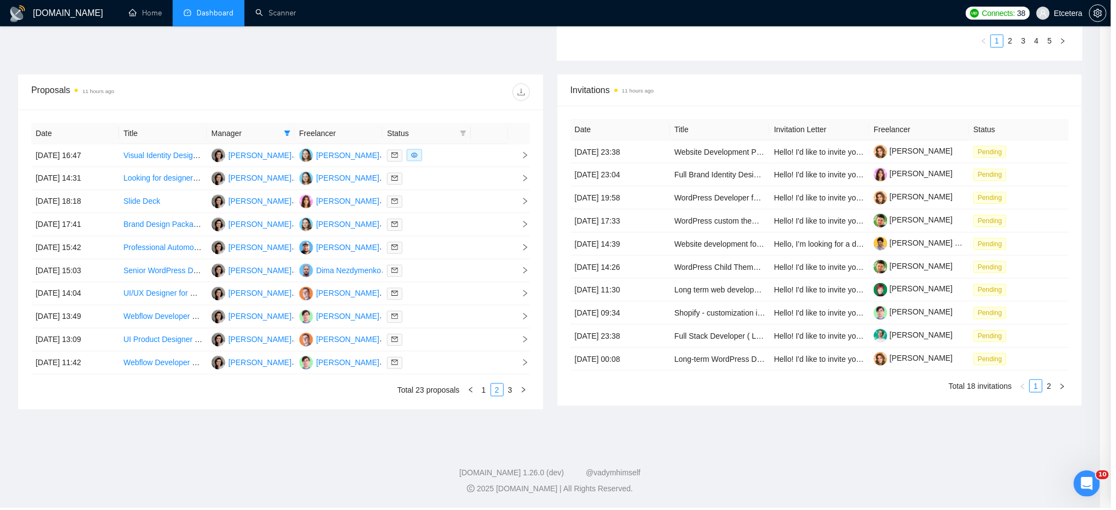
click at [439, 274] on div at bounding box center [428, 271] width 79 height 13
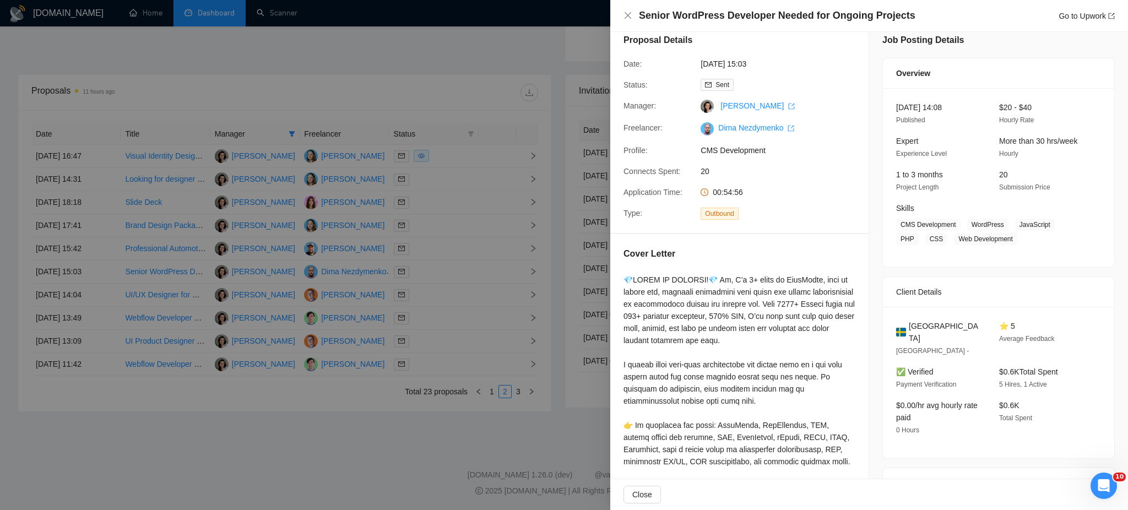
scroll to position [0, 0]
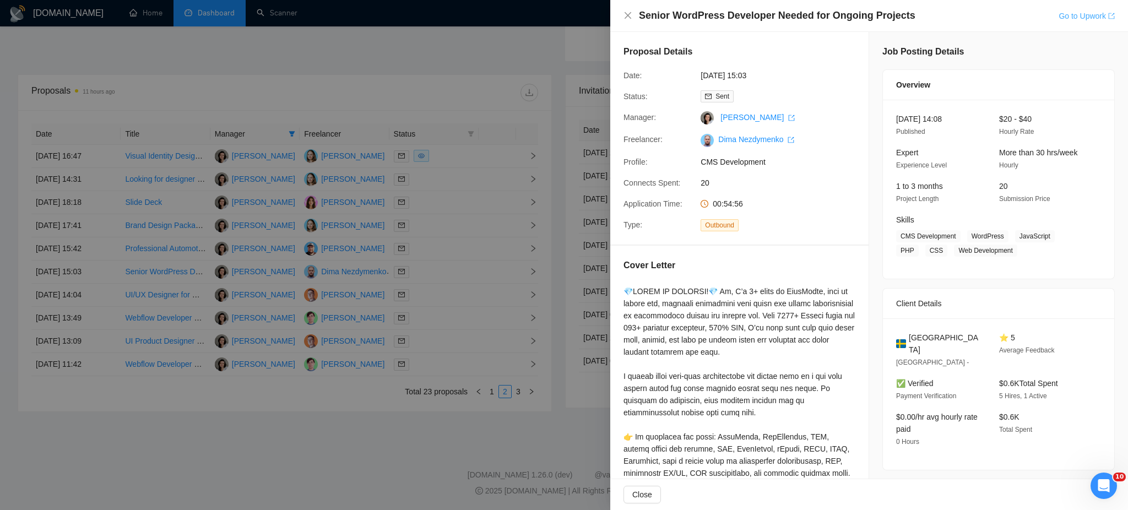
click at [1071, 20] on link "Go to Upwork" at bounding box center [1086, 16] width 56 height 9
click at [443, 289] on div at bounding box center [564, 255] width 1128 height 510
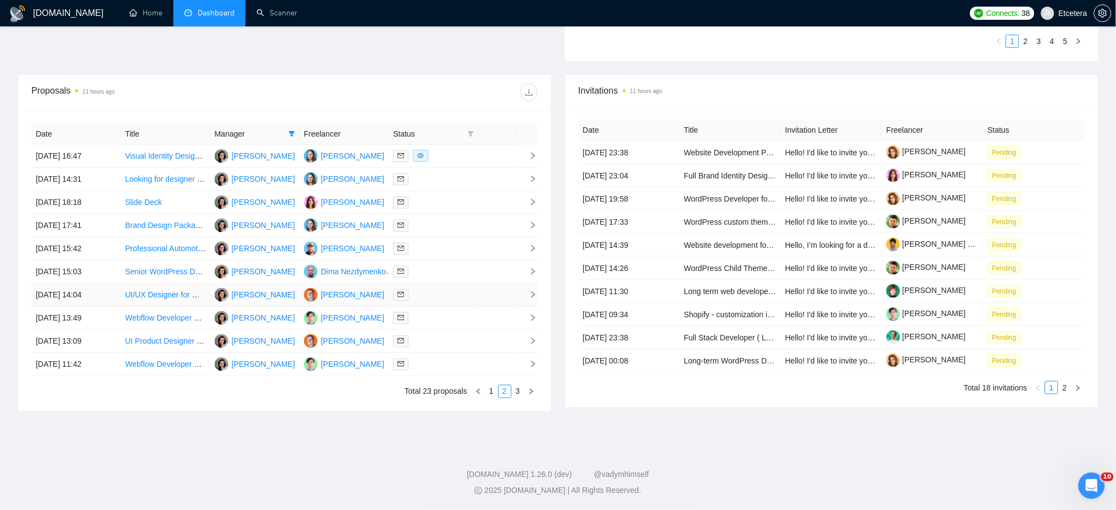
click at [474, 297] on td at bounding box center [433, 295] width 89 height 23
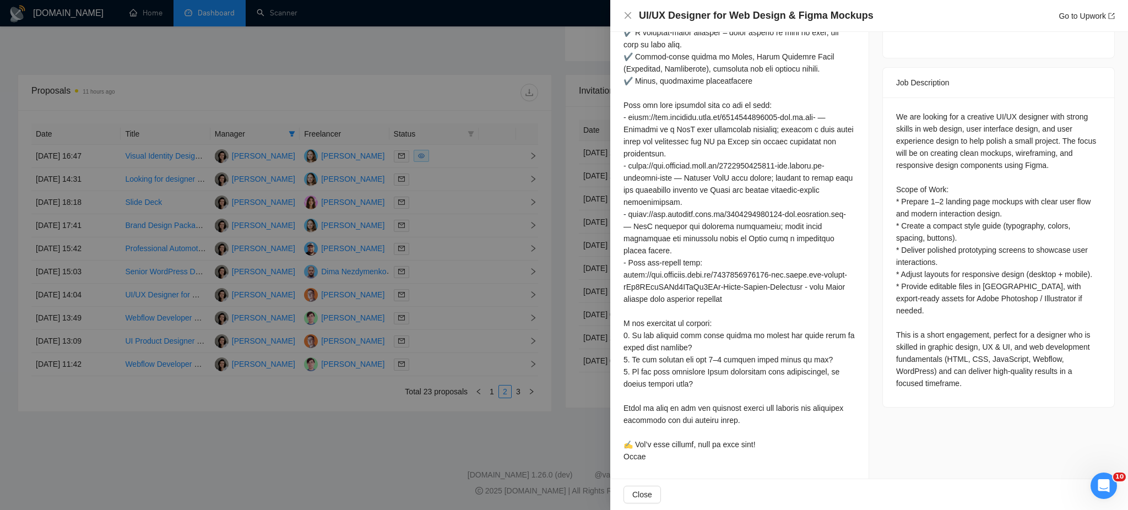
scroll to position [442, 0]
click at [421, 324] on div at bounding box center [564, 255] width 1128 height 510
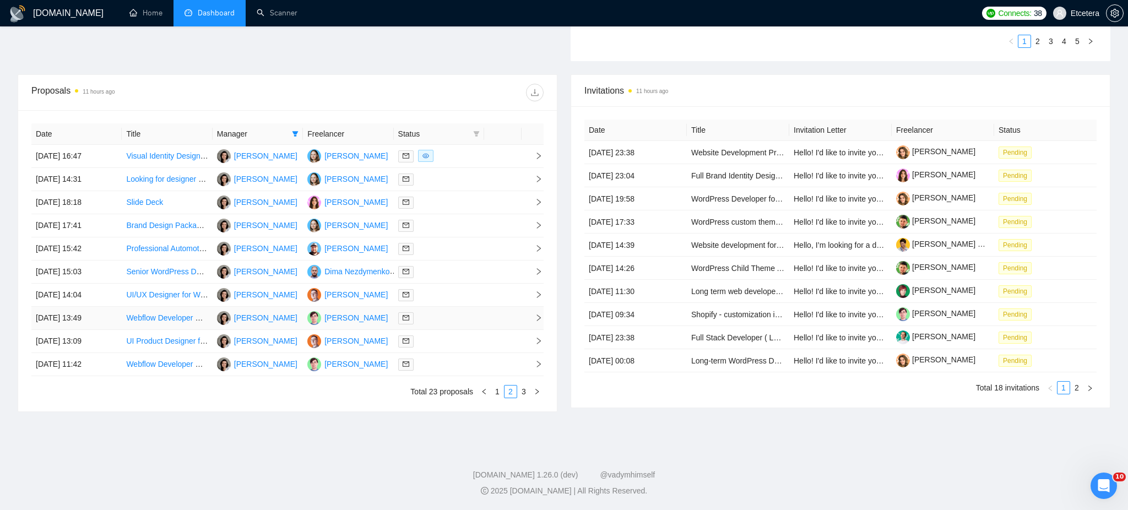
click at [430, 324] on div at bounding box center [438, 318] width 81 height 13
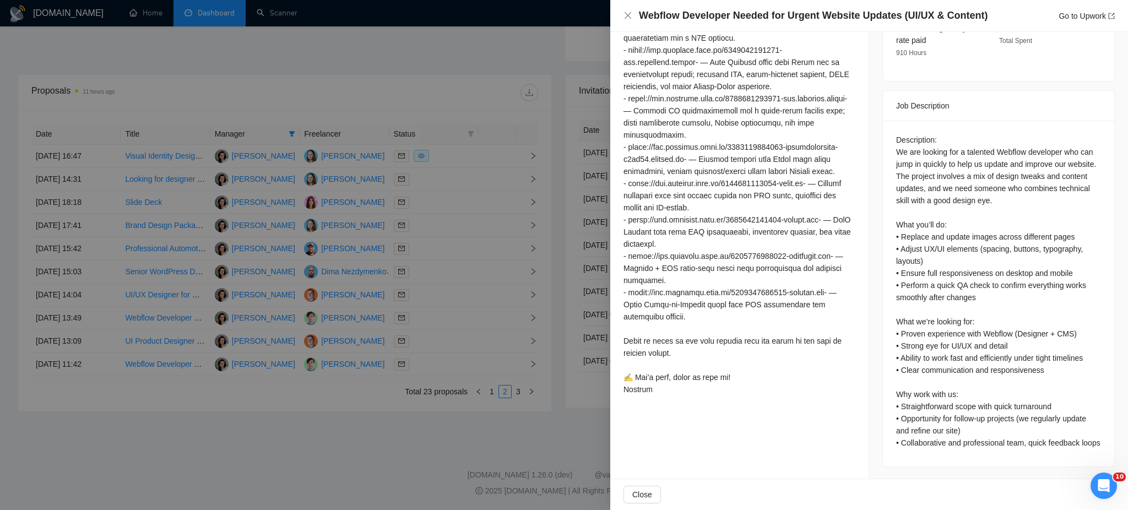
scroll to position [376, 0]
click at [432, 338] on div at bounding box center [564, 255] width 1128 height 510
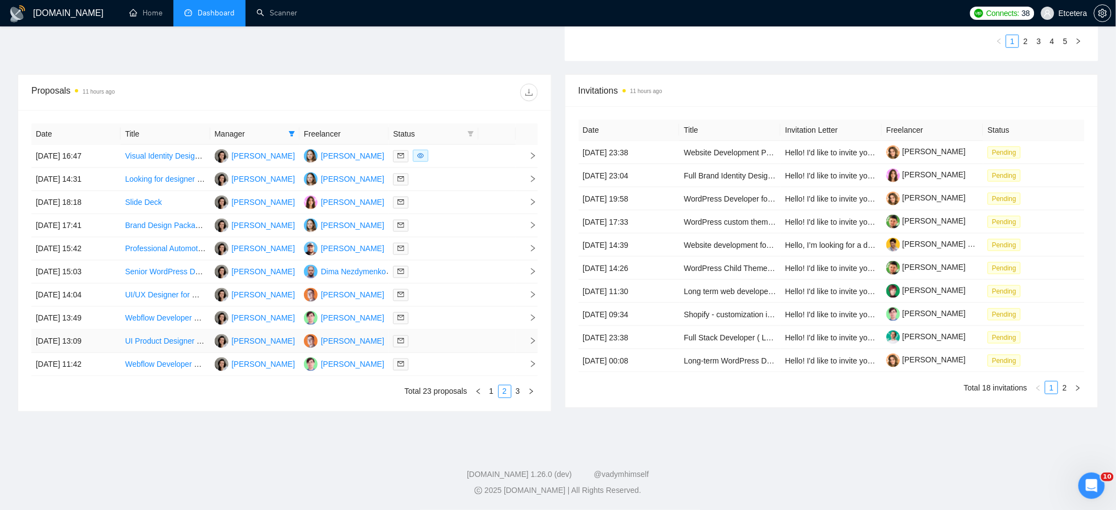
click at [431, 341] on div at bounding box center [433, 341] width 80 height 13
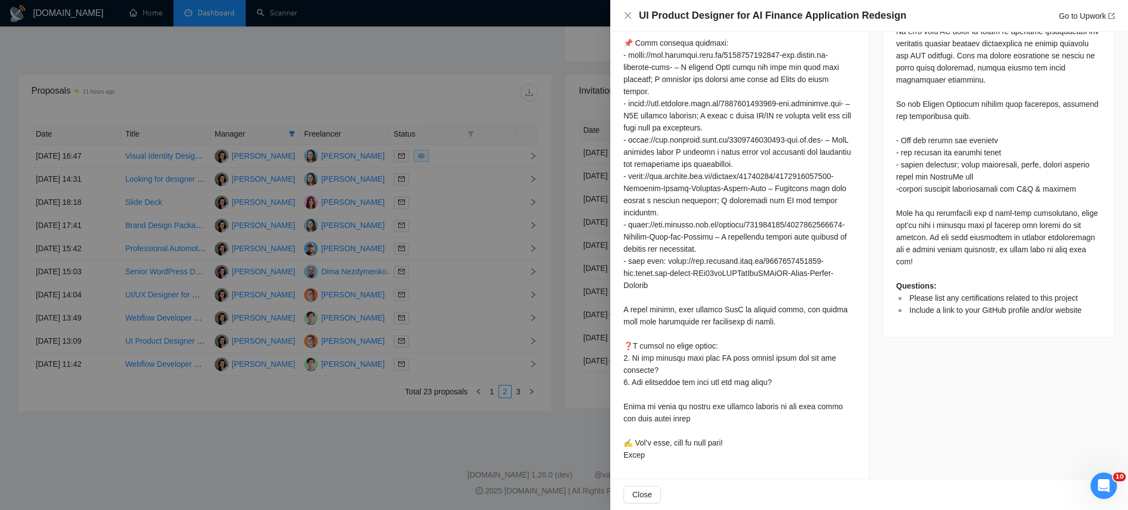
scroll to position [624, 0]
click at [430, 366] on div at bounding box center [564, 255] width 1128 height 510
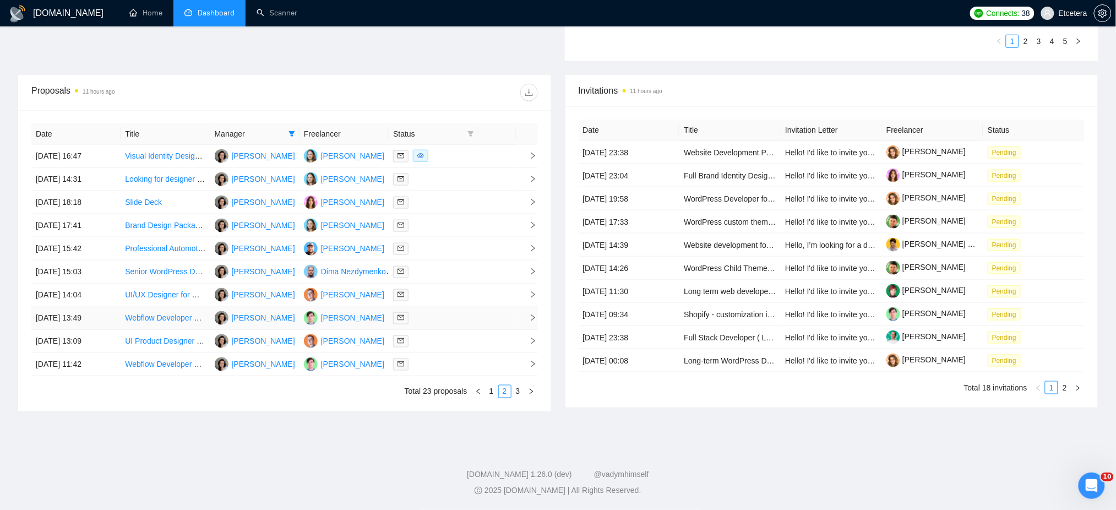
click at [432, 316] on div at bounding box center [433, 318] width 80 height 13
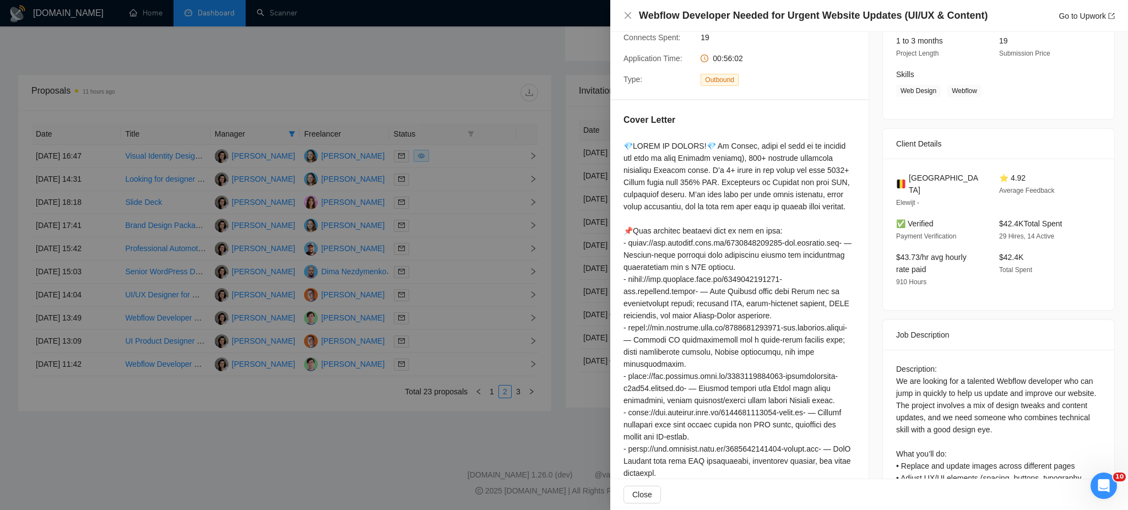
scroll to position [146, 0]
click at [437, 370] on div at bounding box center [564, 255] width 1128 height 510
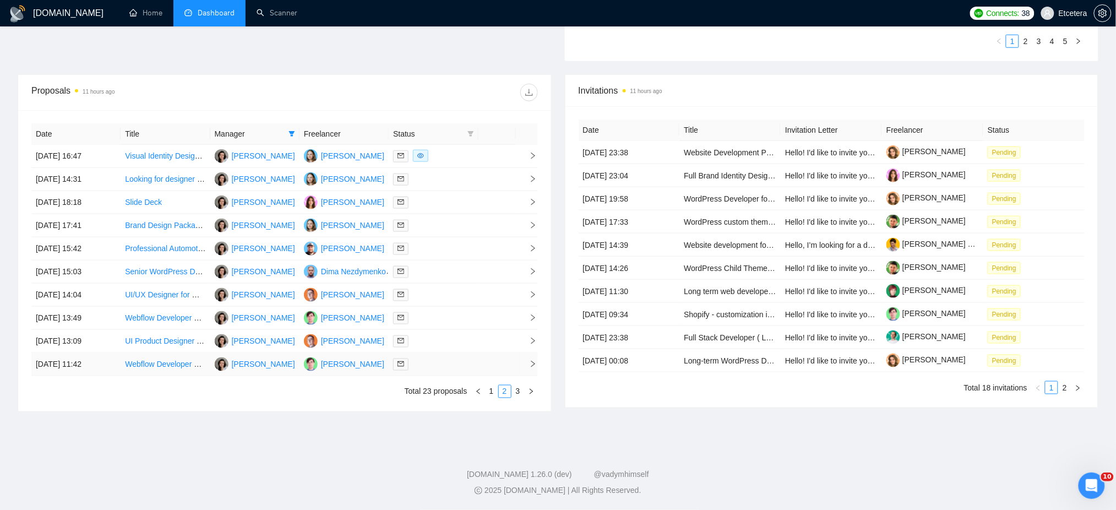
click at [434, 370] on div at bounding box center [433, 364] width 80 height 13
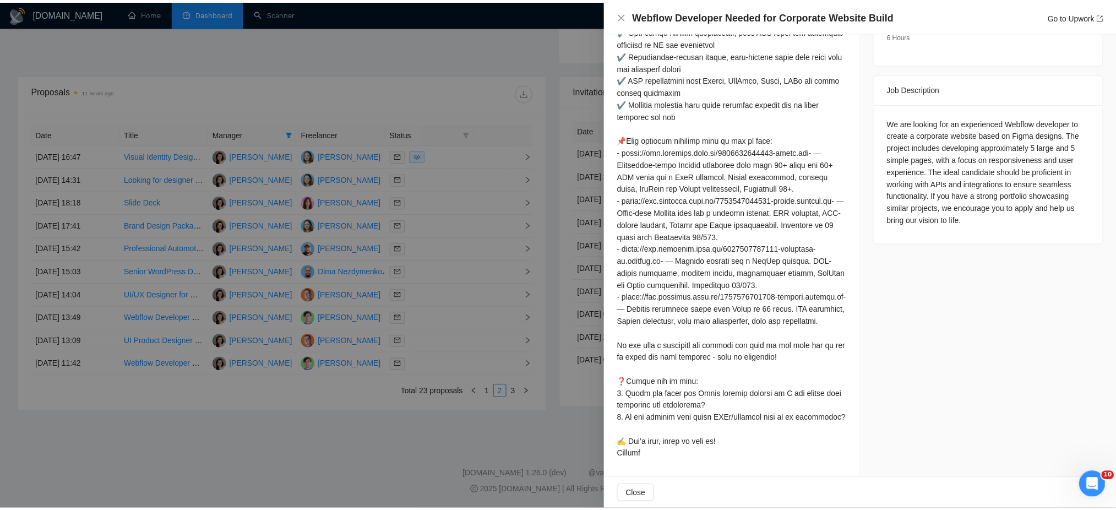
scroll to position [442, 0]
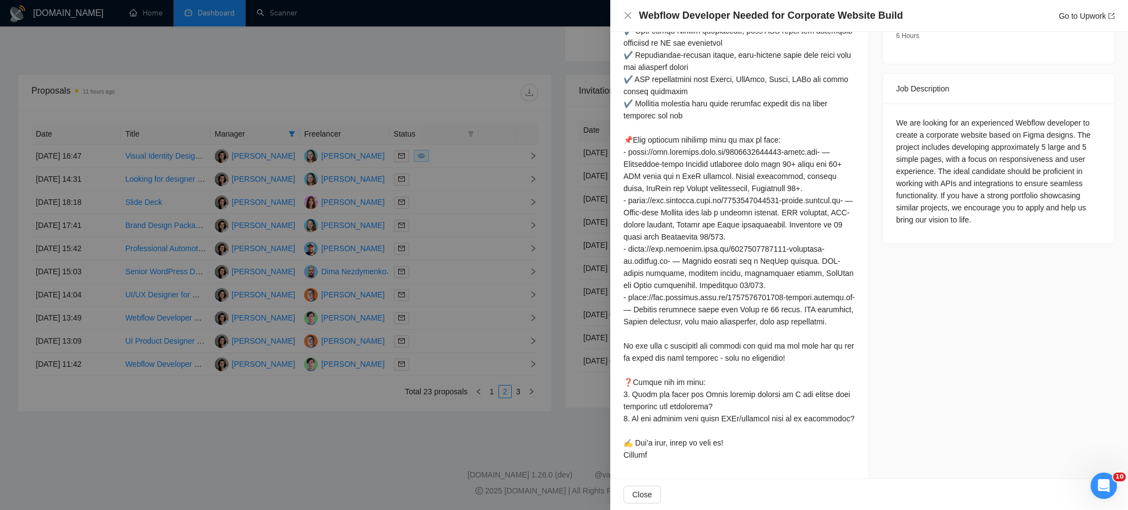
click at [516, 393] on div at bounding box center [564, 255] width 1128 height 510
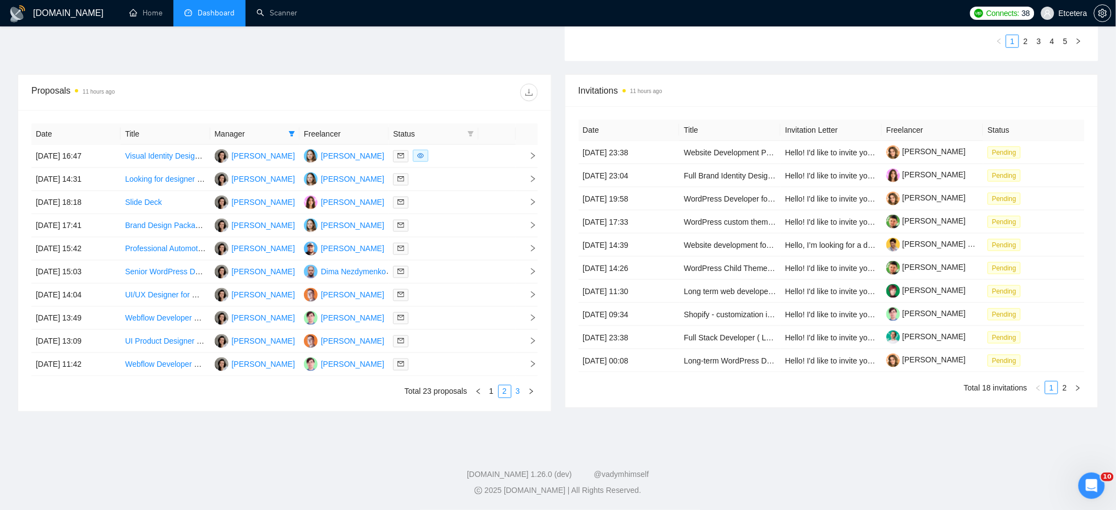
click at [520, 393] on link "3" at bounding box center [518, 391] width 12 height 12
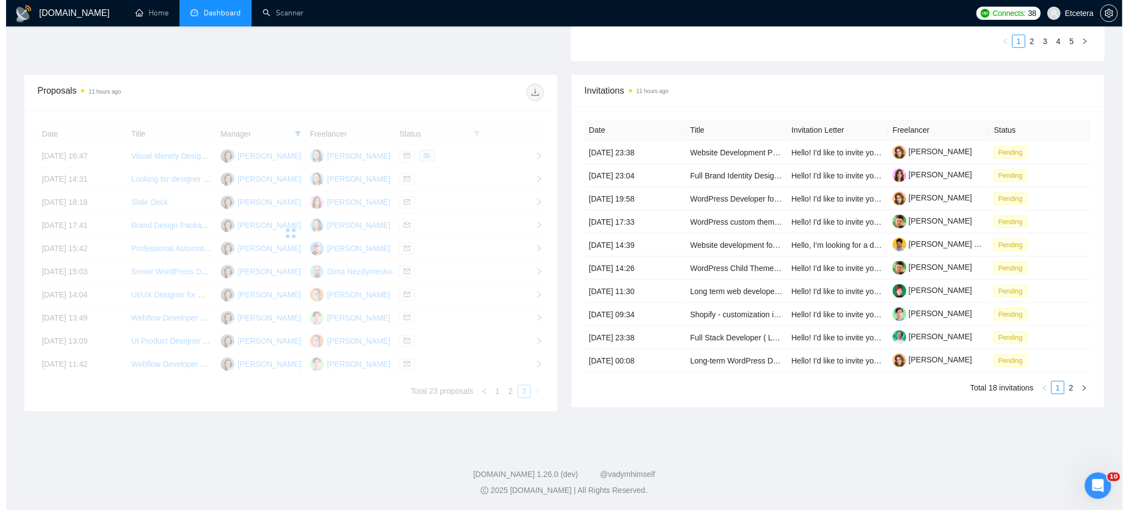
scroll to position [366, 0]
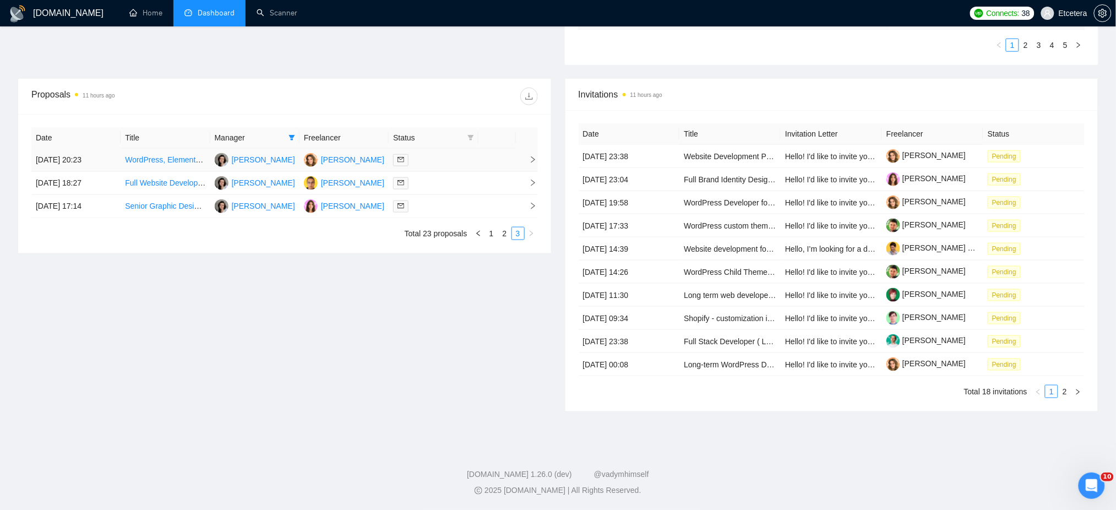
click at [443, 162] on div at bounding box center [433, 160] width 80 height 13
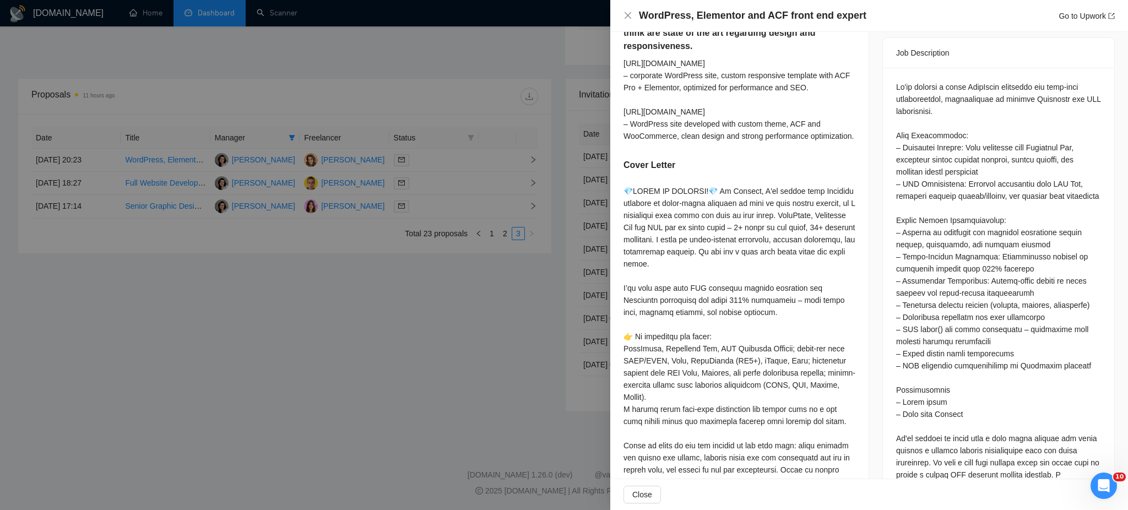
scroll to position [588, 0]
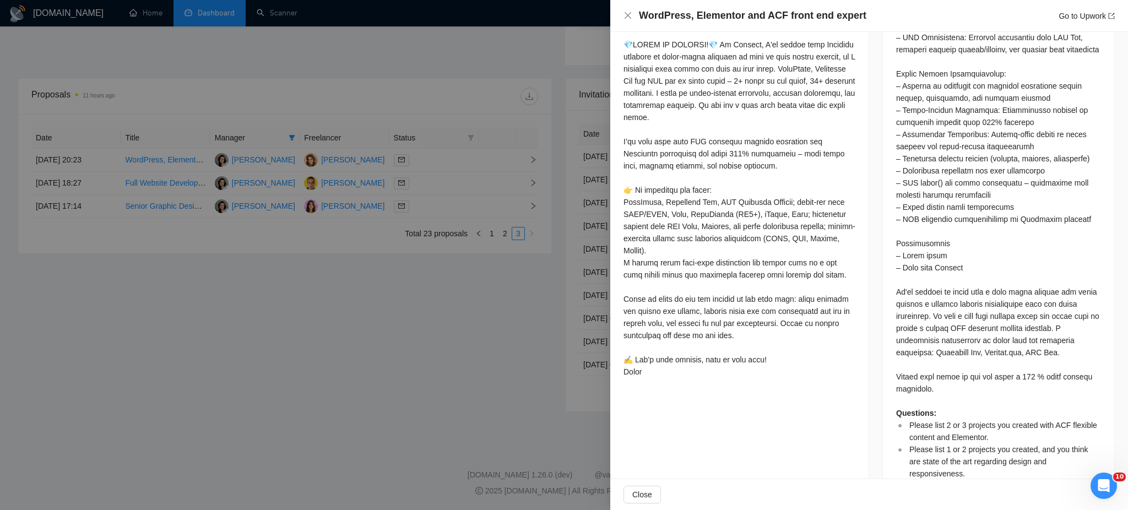
click at [439, 186] on div at bounding box center [564, 255] width 1128 height 510
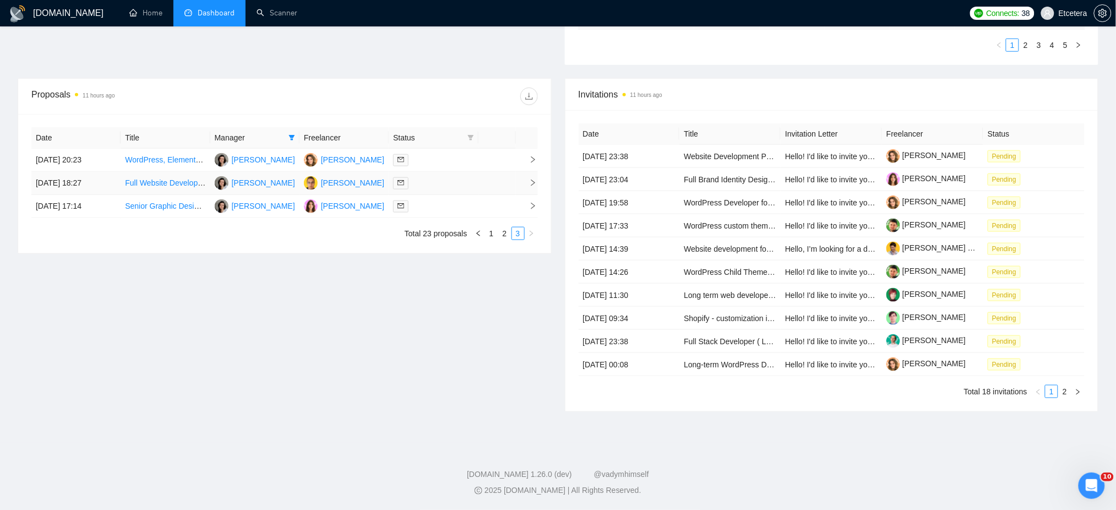
click at [439, 186] on div at bounding box center [433, 183] width 80 height 13
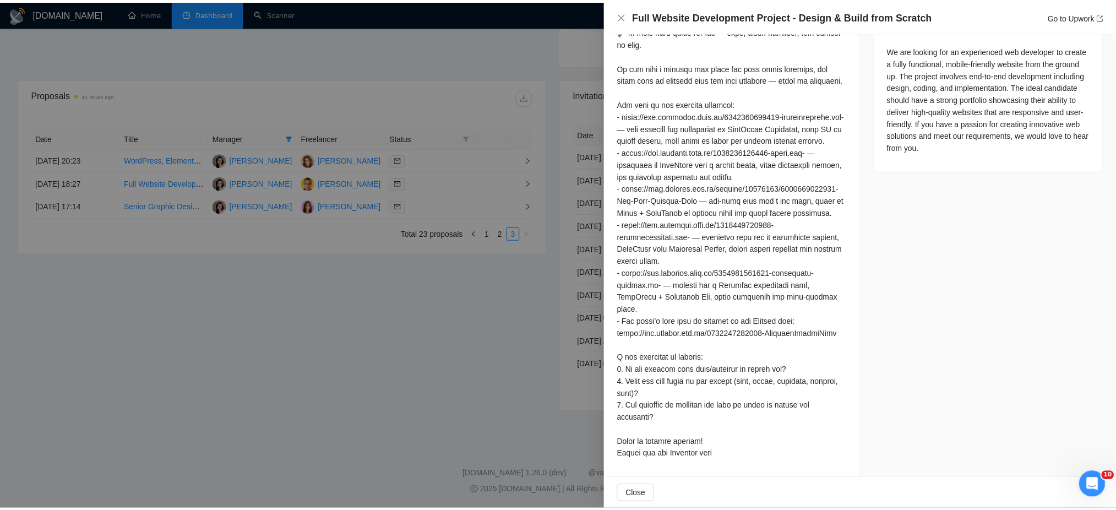
scroll to position [502, 0]
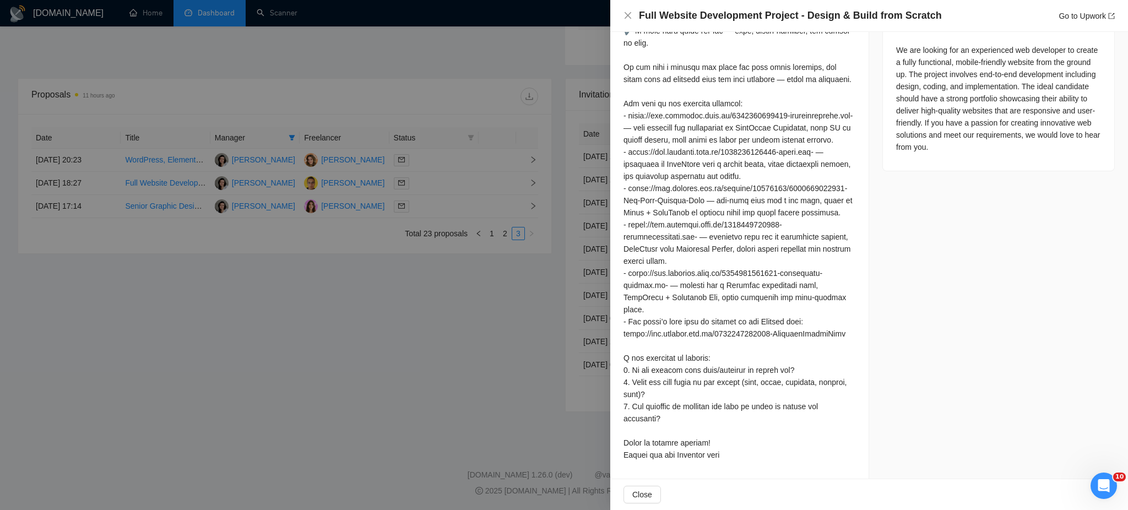
click at [450, 210] on div at bounding box center [564, 255] width 1128 height 510
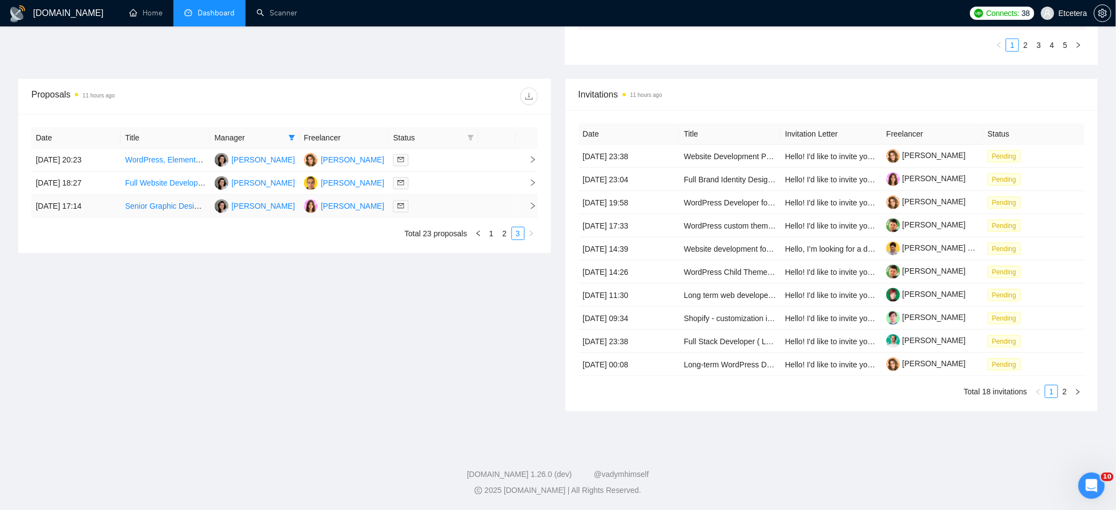
click at [450, 210] on div at bounding box center [433, 206] width 80 height 13
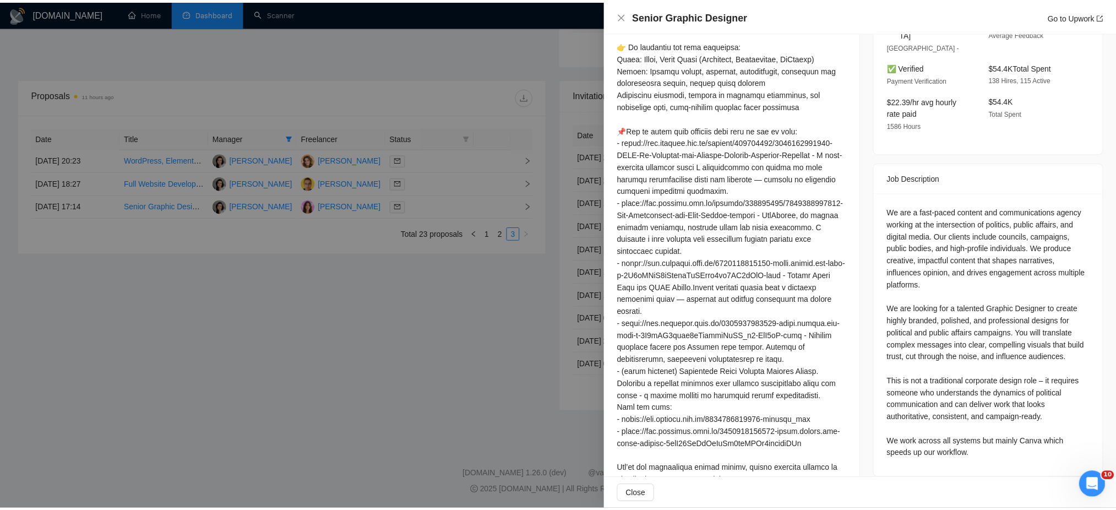
scroll to position [478, 0]
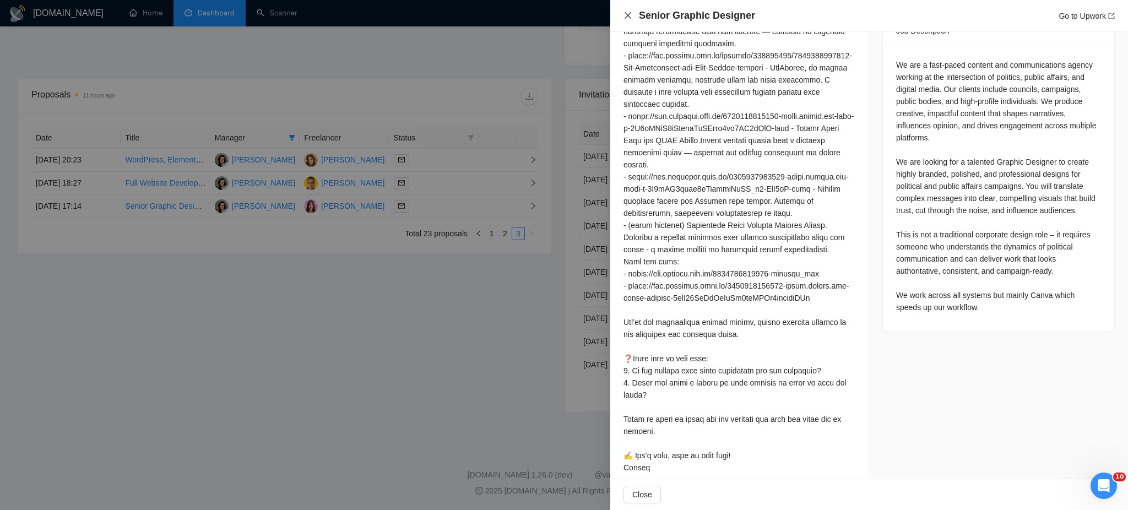
click at [627, 14] on icon "close" at bounding box center [627, 15] width 7 height 7
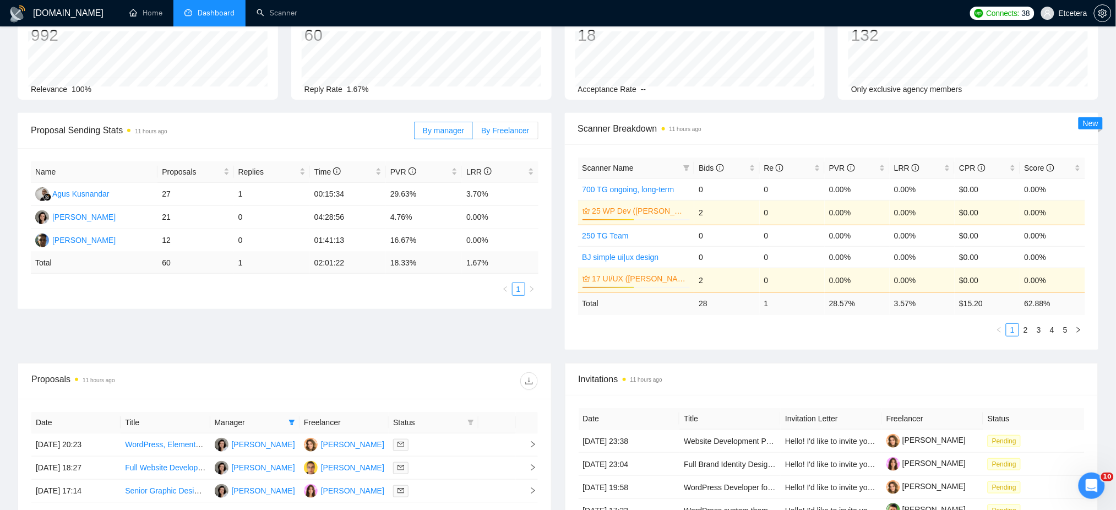
scroll to position [0, 0]
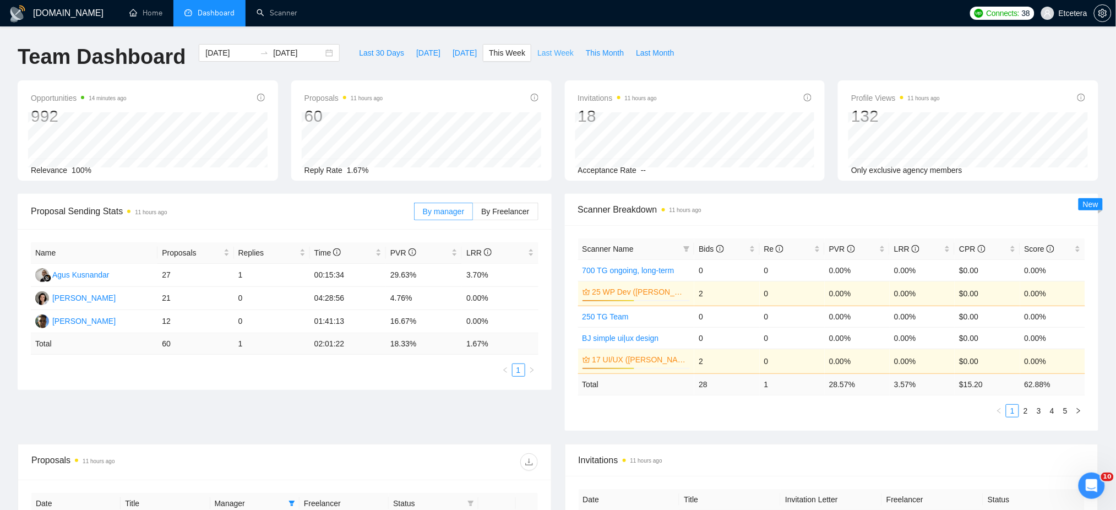
click at [540, 53] on span "Last Week" at bounding box center [555, 53] width 36 height 12
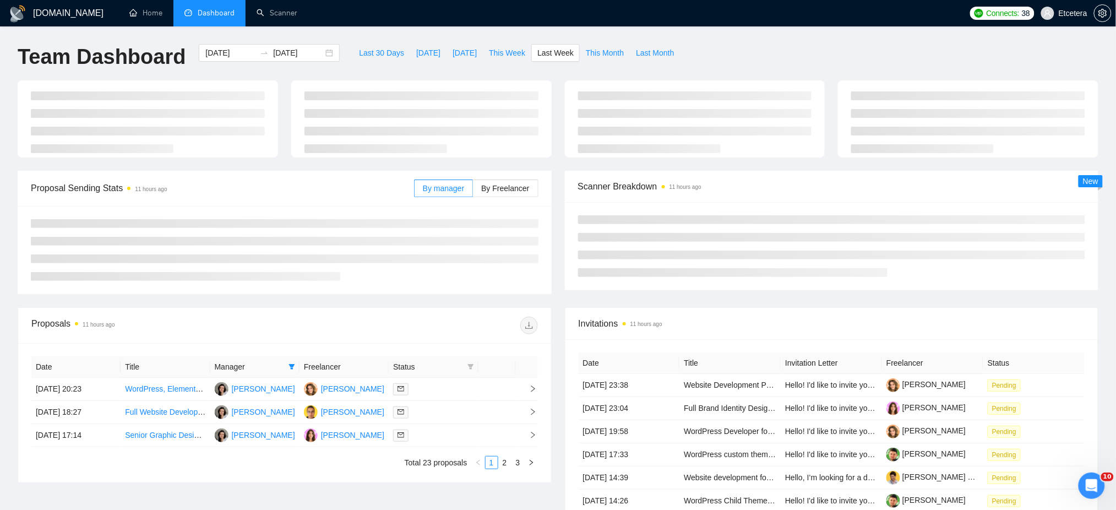
type input "[DATE]"
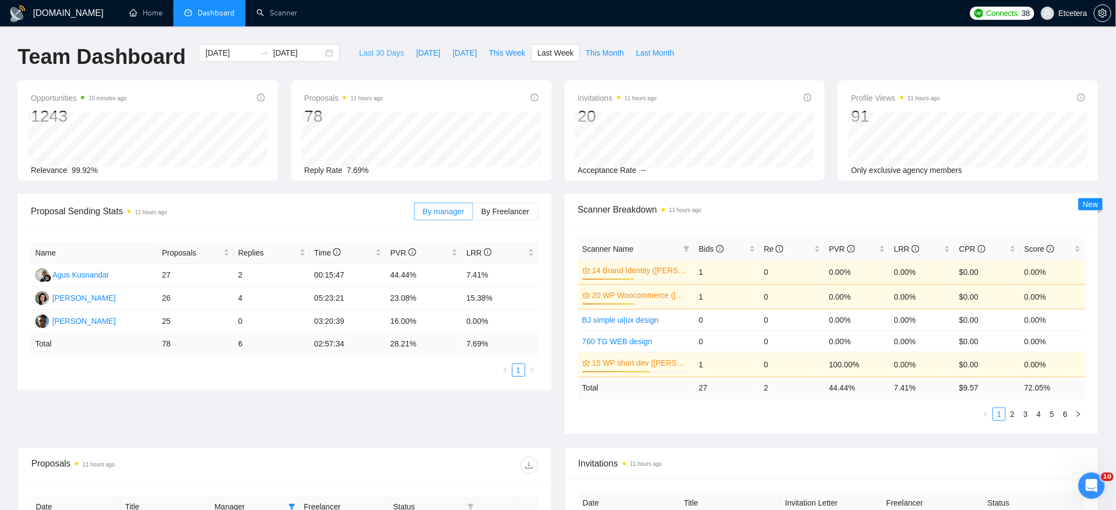
click at [362, 53] on span "Last 30 Days" at bounding box center [381, 53] width 45 height 12
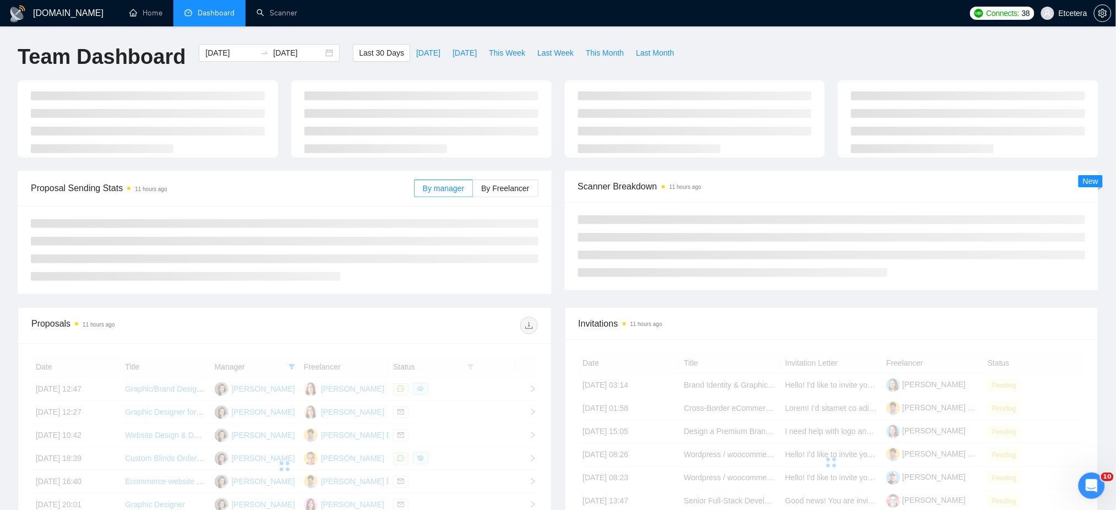
type input "[DATE]"
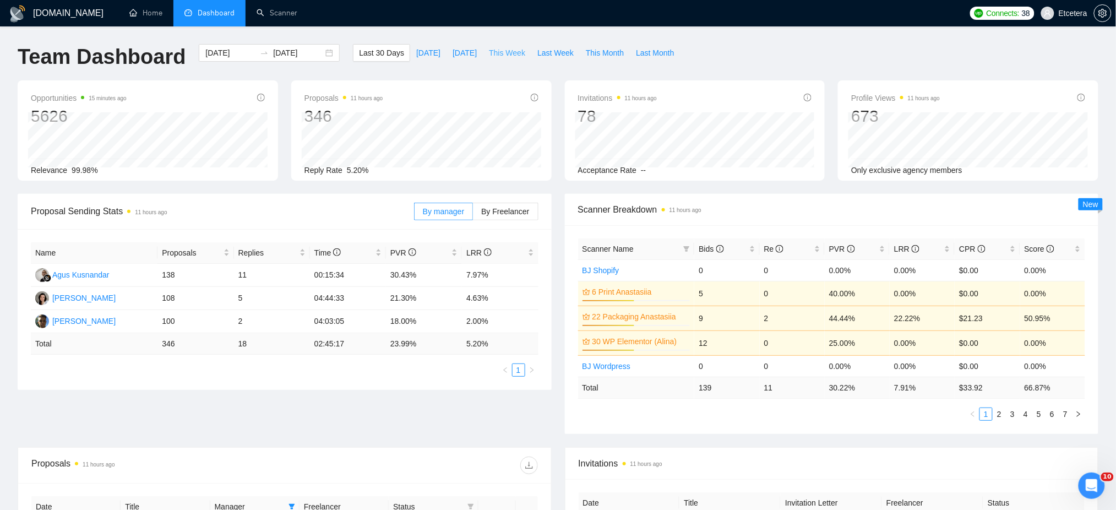
drag, startPoint x: 501, startPoint y: 53, endPoint x: 507, endPoint y: 78, distance: 26.2
click at [500, 53] on span "This Week" at bounding box center [507, 53] width 36 height 12
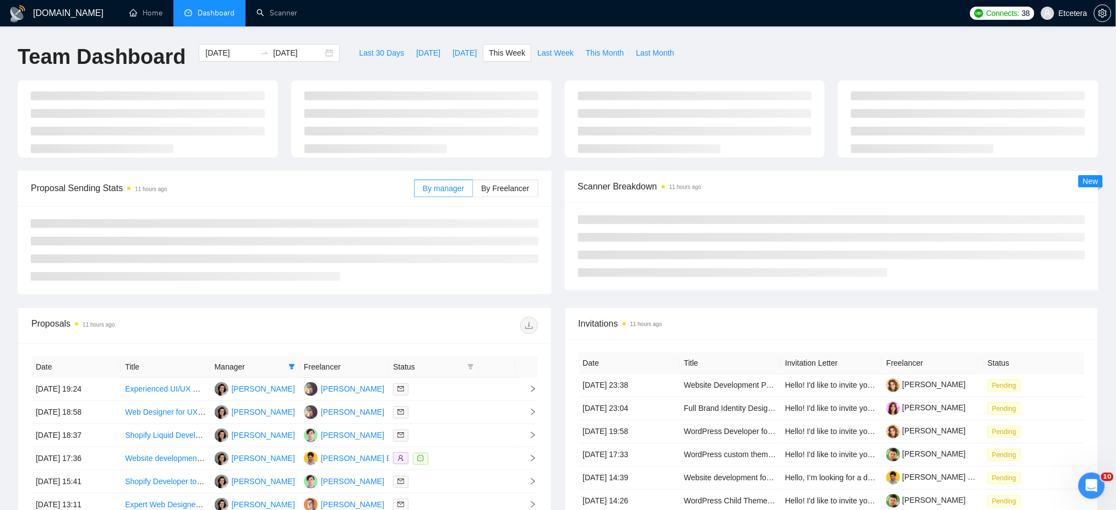
type input "[DATE]"
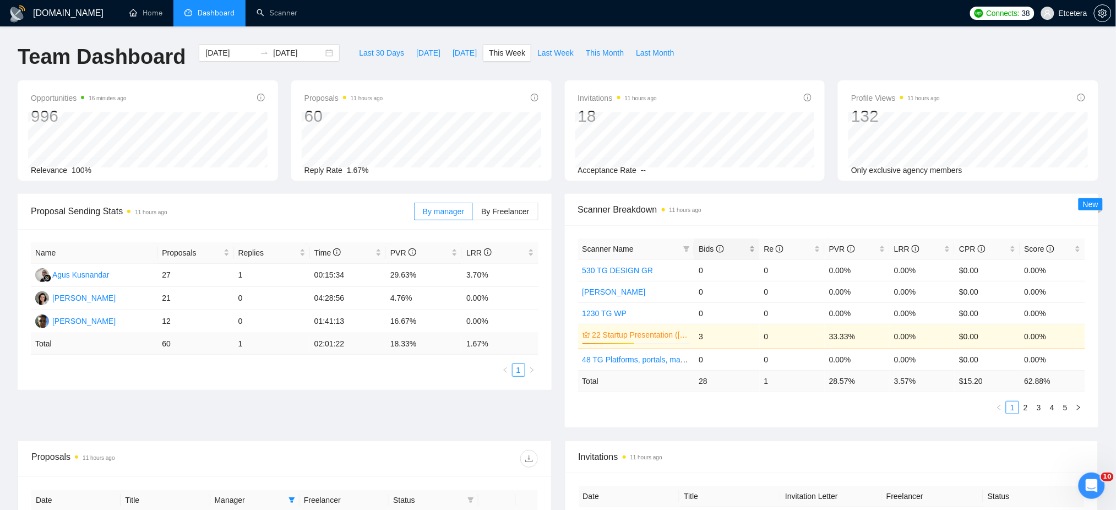
click at [751, 243] on div "Bids" at bounding box center [727, 249] width 56 height 12
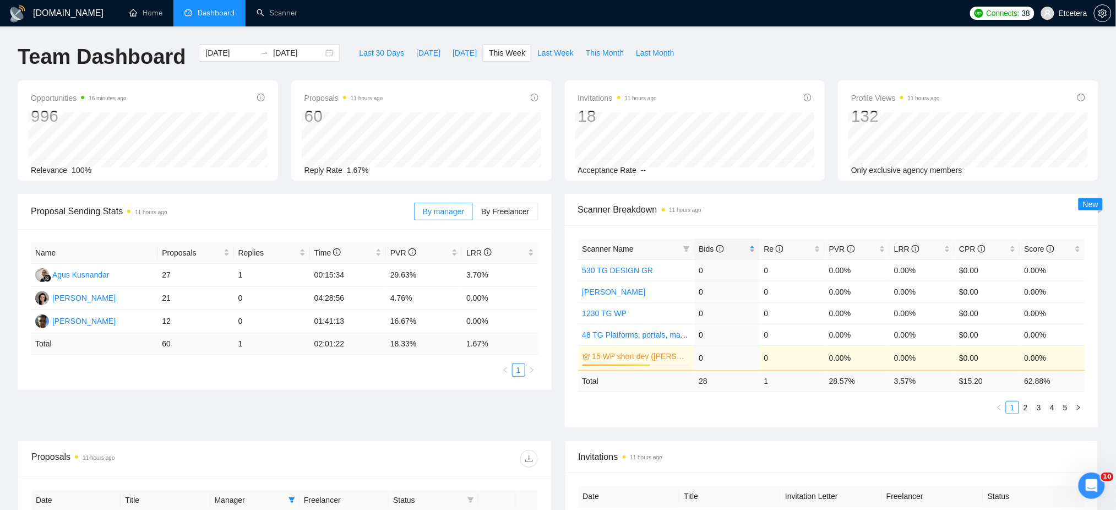
click at [753, 246] on div "Bids" at bounding box center [727, 249] width 56 height 12
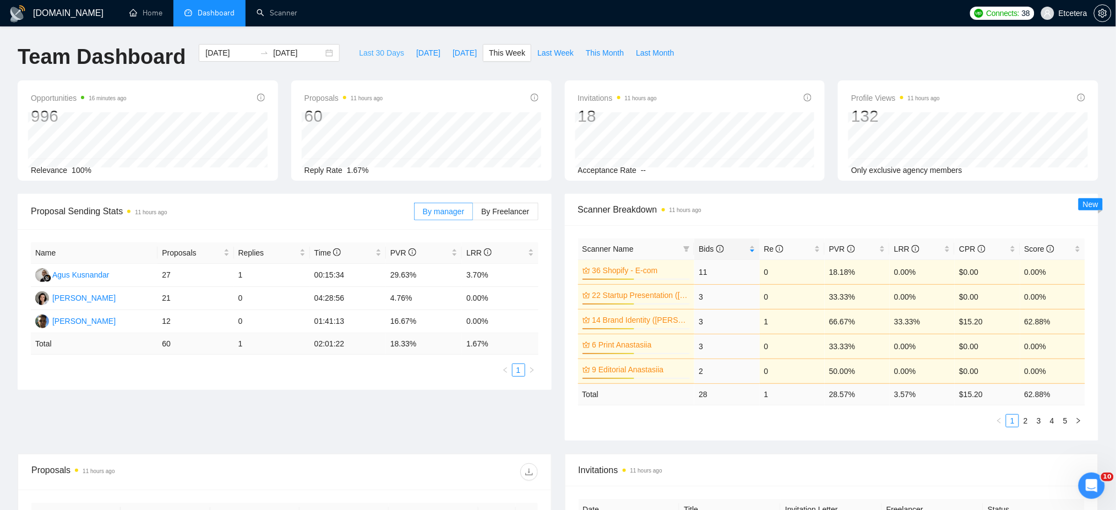
click at [360, 54] on span "Last 30 Days" at bounding box center [381, 53] width 45 height 12
type input "[DATE]"
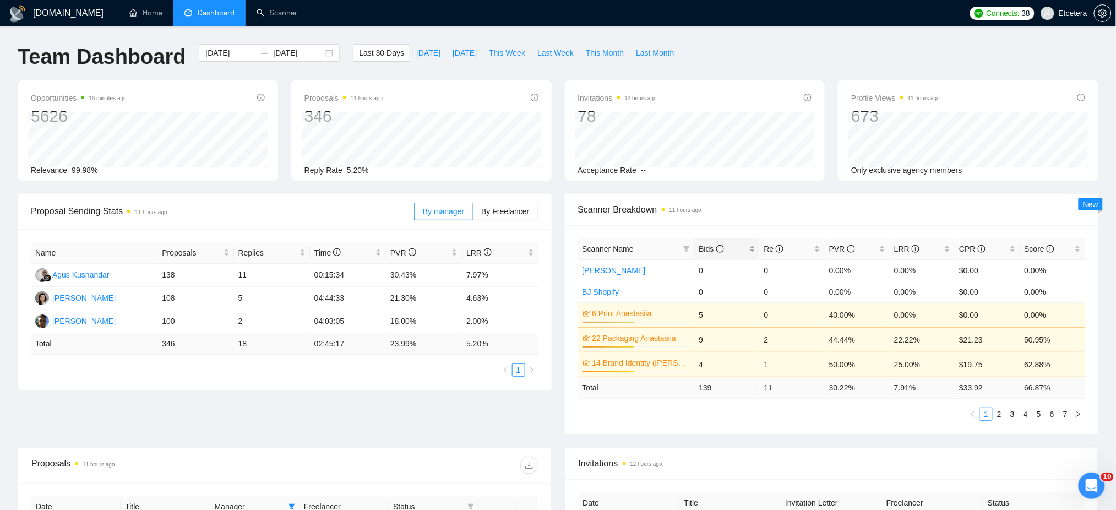
click at [753, 245] on div "Bids" at bounding box center [727, 249] width 56 height 12
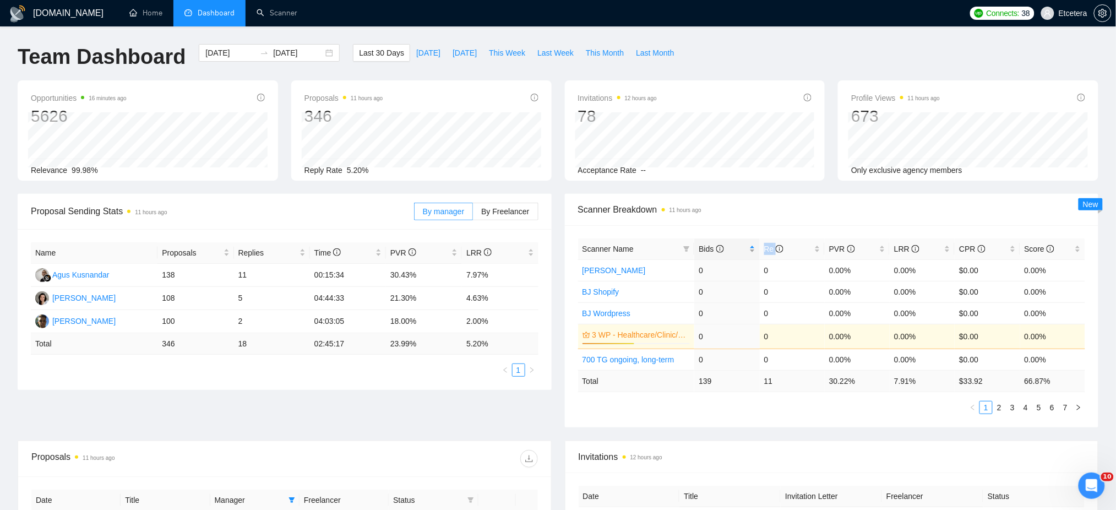
click at [753, 245] on div "Bids" at bounding box center [727, 249] width 56 height 12
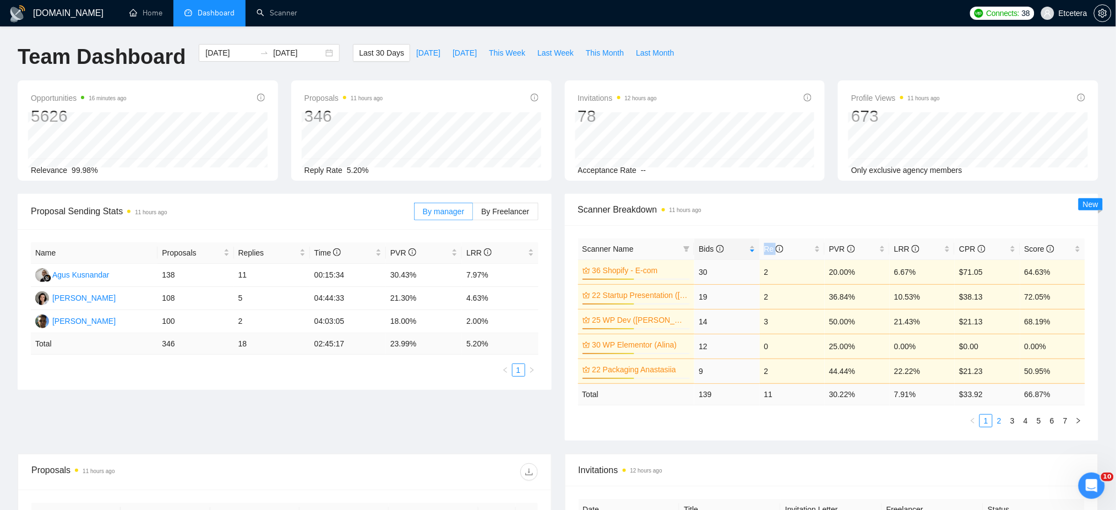
click at [999, 421] on link "2" at bounding box center [999, 421] width 12 height 12
click at [1014, 419] on link "3" at bounding box center [1013, 421] width 12 height 12
click at [988, 421] on link "1" at bounding box center [986, 421] width 12 height 12
click at [1001, 422] on link "2" at bounding box center [999, 421] width 12 height 12
click at [501, 54] on span "This Week" at bounding box center [507, 53] width 36 height 12
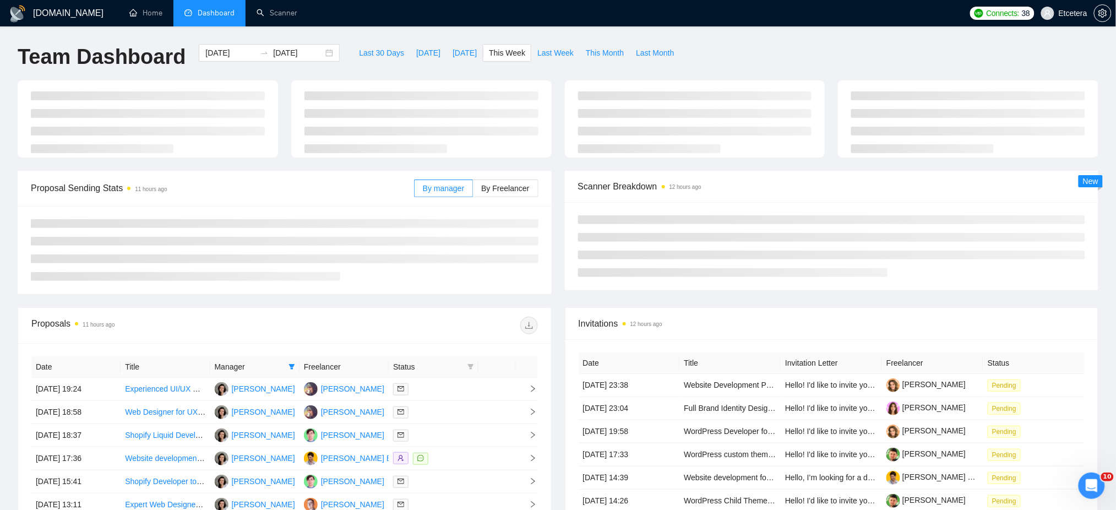
type input "[DATE]"
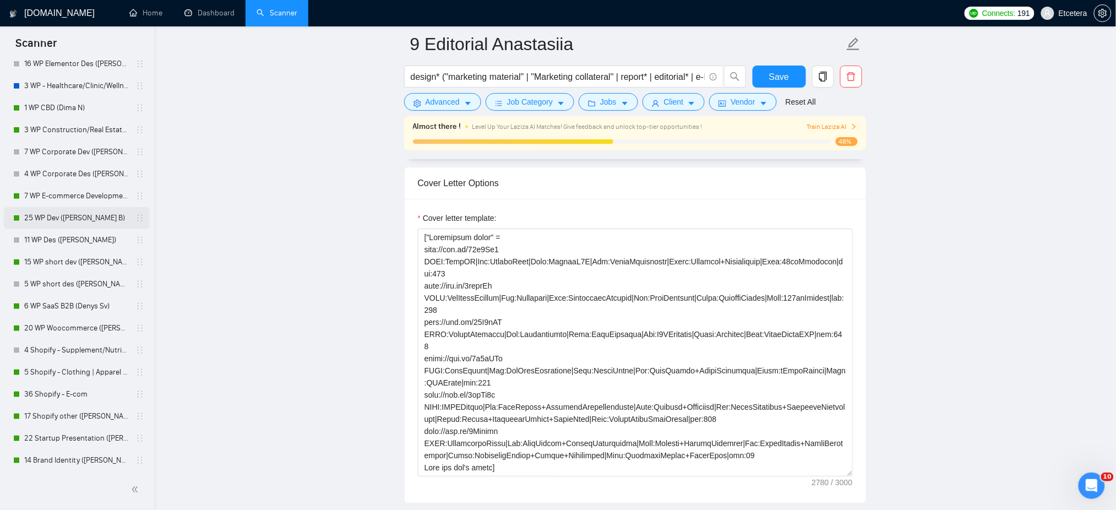
scroll to position [293, 0]
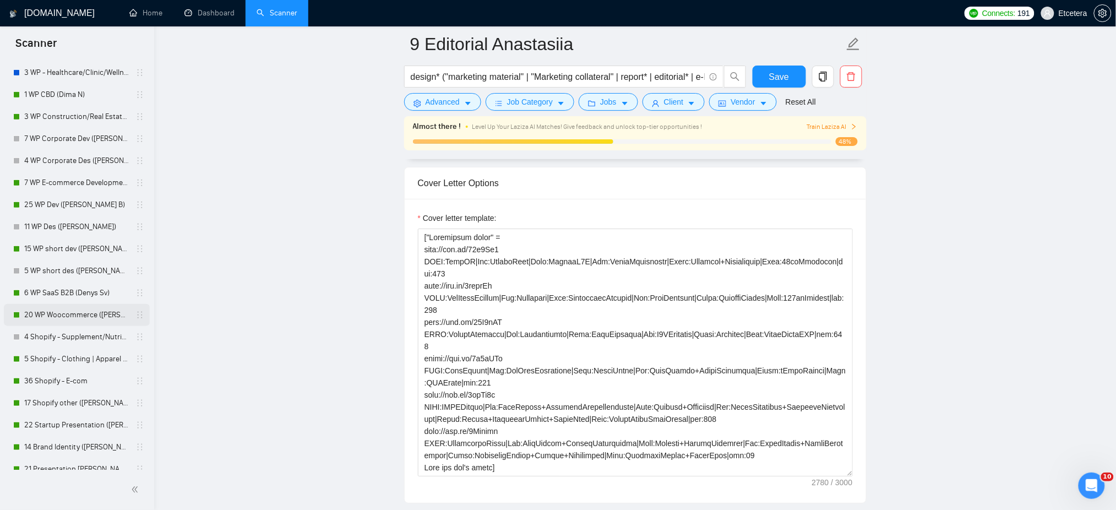
click at [104, 314] on link "20 WP Woocommerce (Dmitrij Mogil)" at bounding box center [76, 315] width 105 height 22
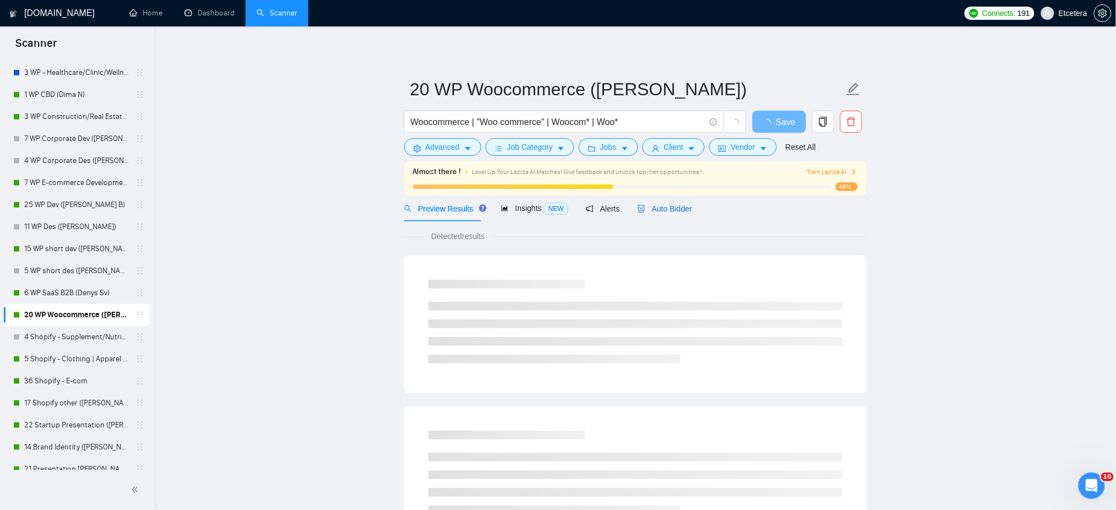
click at [661, 203] on div "Auto Bidder" at bounding box center [665, 209] width 55 height 12
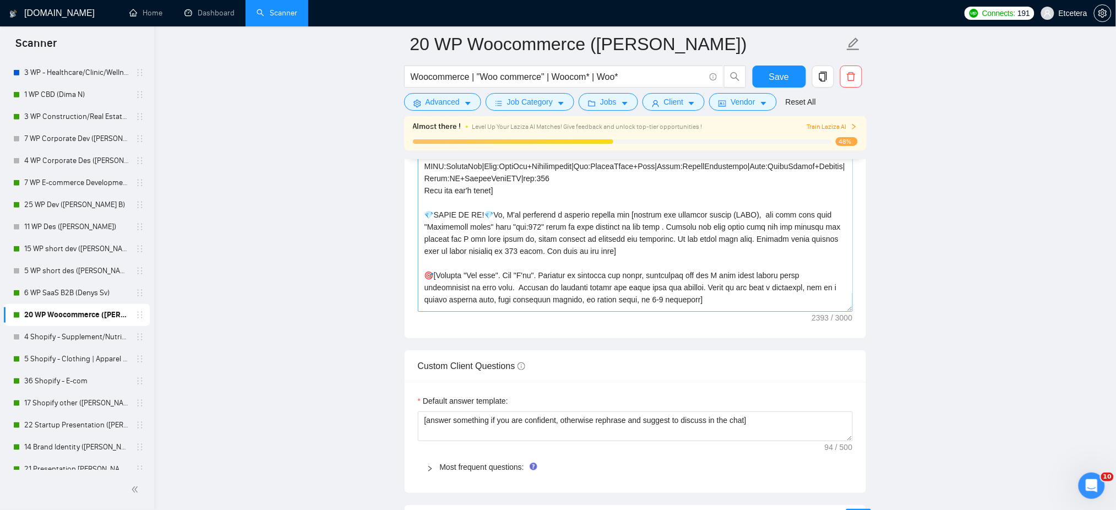
scroll to position [73, 0]
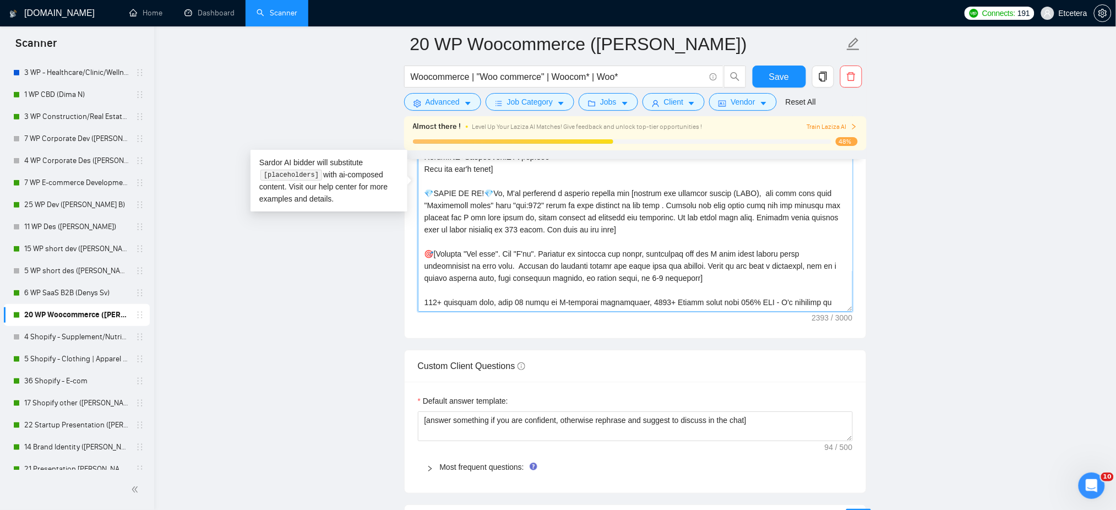
drag, startPoint x: 429, startPoint y: 193, endPoint x: 493, endPoint y: 196, distance: 63.9
click at [493, 196] on textarea "Cover letter template:" at bounding box center [635, 188] width 435 height 248
click at [456, 200] on textarea "Cover letter template:" at bounding box center [635, 188] width 435 height 248
drag, startPoint x: 426, startPoint y: 193, endPoint x: 493, endPoint y: 195, distance: 67.7
click at [493, 195] on textarea "Cover letter template:" at bounding box center [635, 188] width 435 height 248
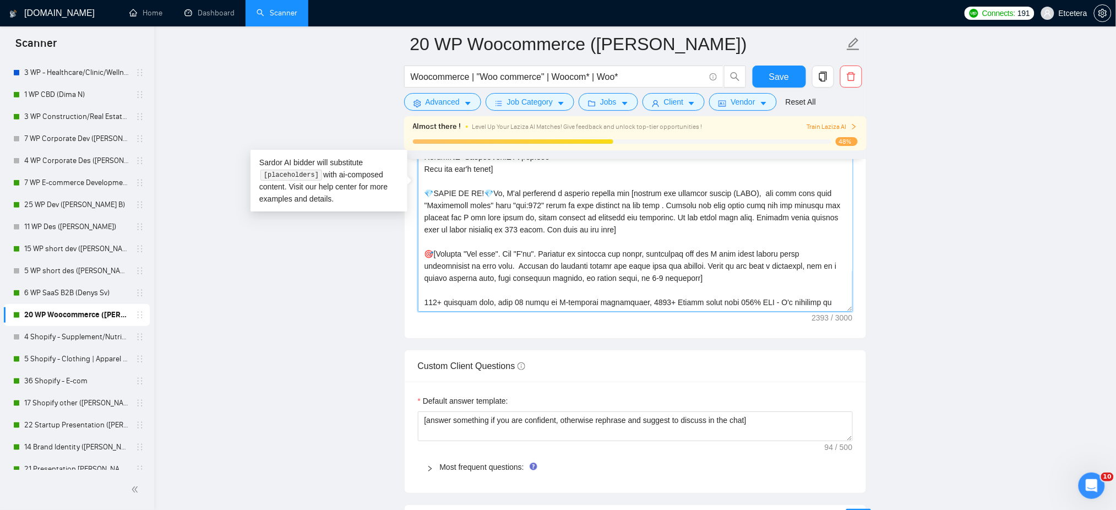
paste textarea "𝗡𝗧𝗘𝗥𝗘𝗦𝗧𝗘𝗗 :)💎"
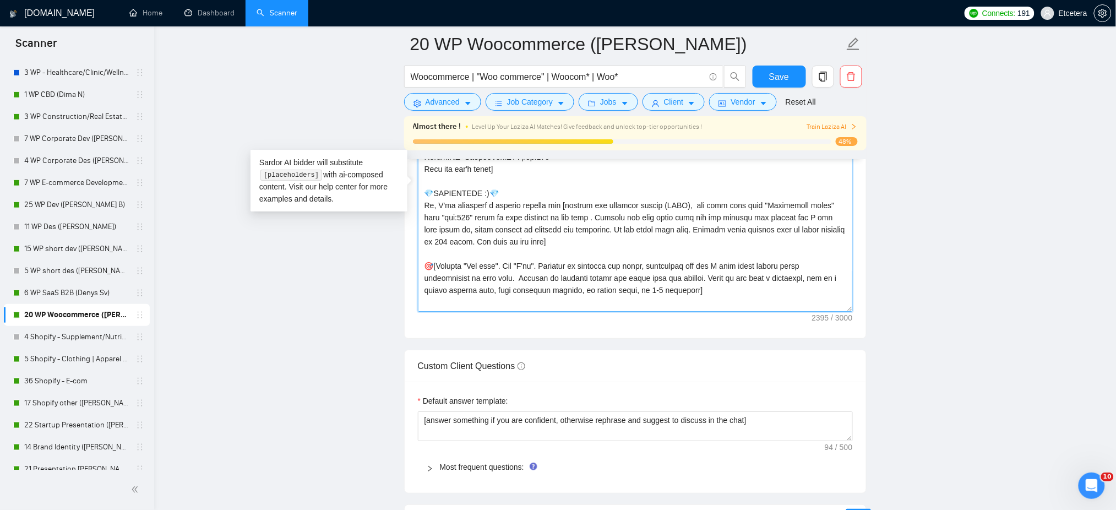
click at [530, 195] on textarea "Cover letter template:" at bounding box center [635, 188] width 435 height 248
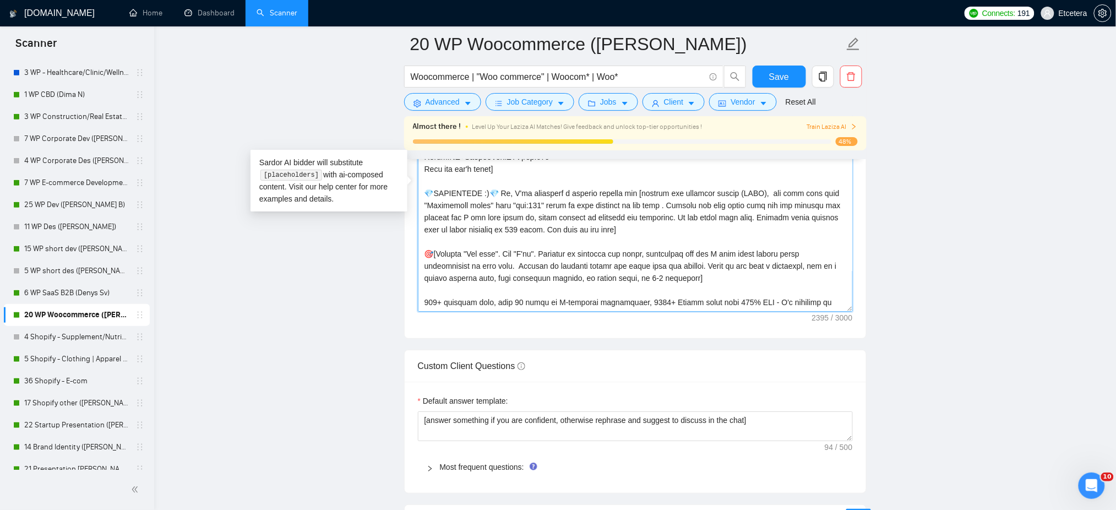
type textarea "[Successful cases= 1.https://dolceviolins.net CLNT:DolceViolins|Styl:EcomStr+Wo…"
click at [785, 71] on span "Save" at bounding box center [779, 77] width 20 height 14
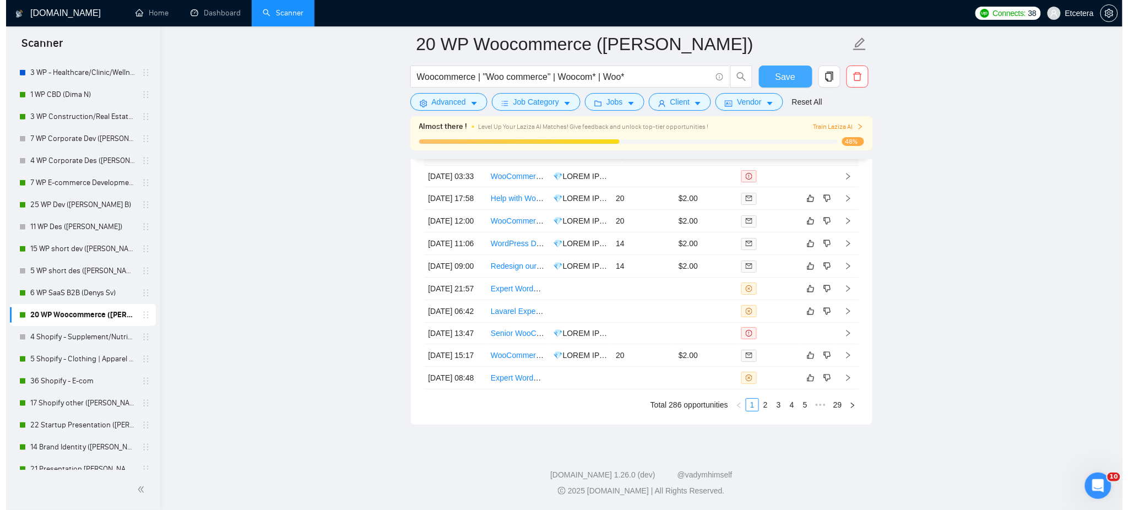
scroll to position [2770, 0]
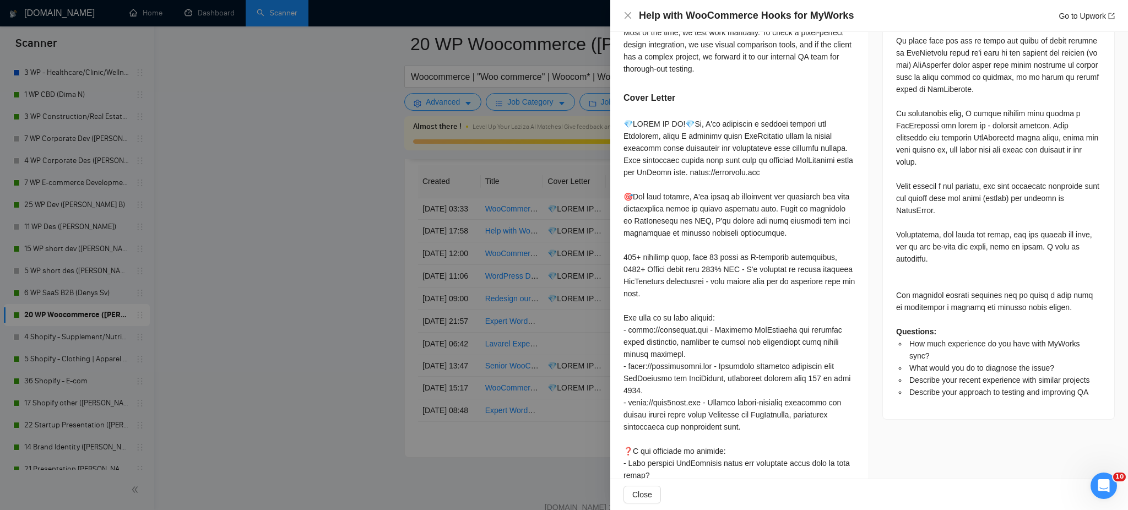
scroll to position [788, 0]
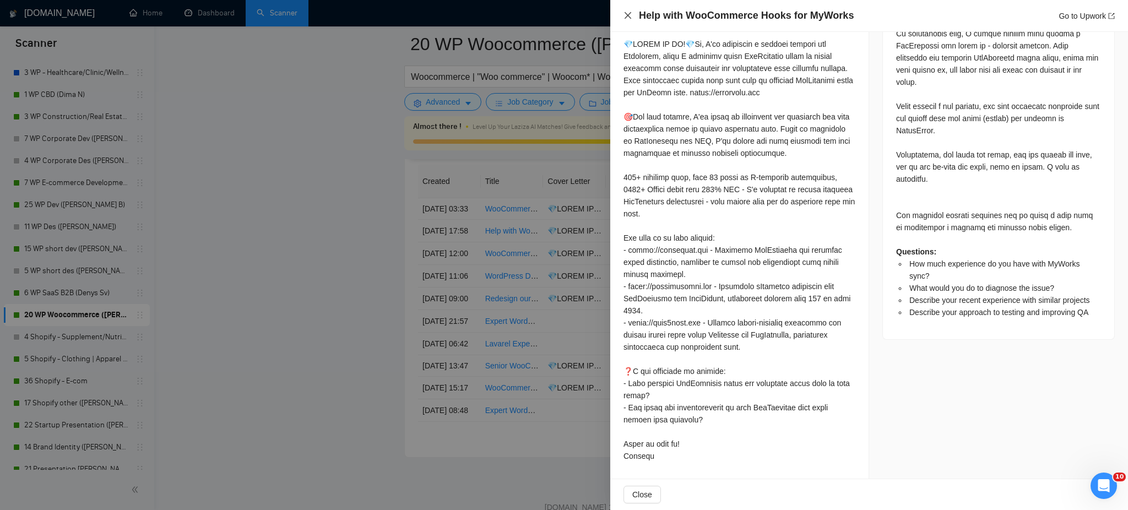
click at [628, 14] on icon "close" at bounding box center [627, 15] width 7 height 7
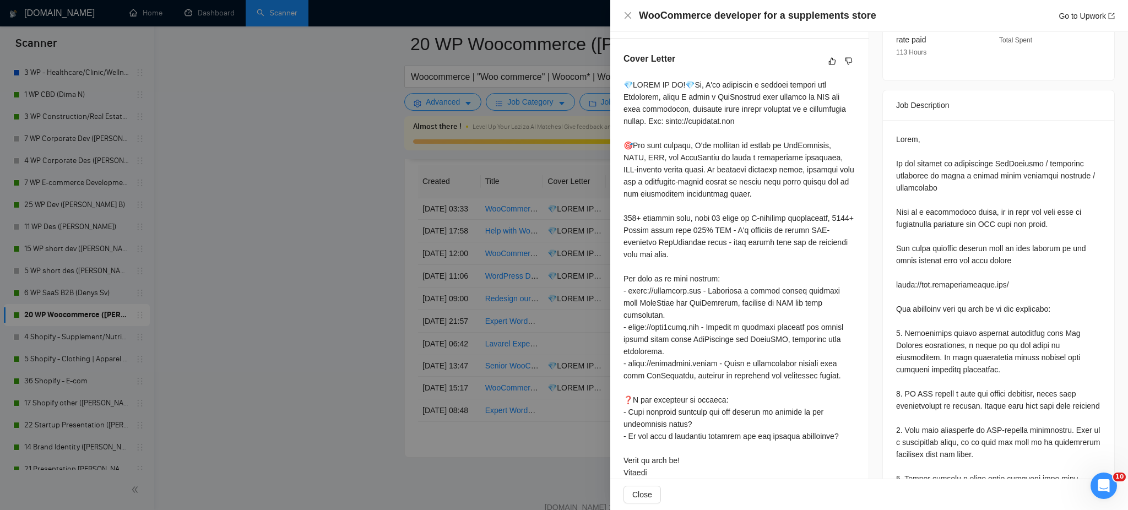
scroll to position [328, 0]
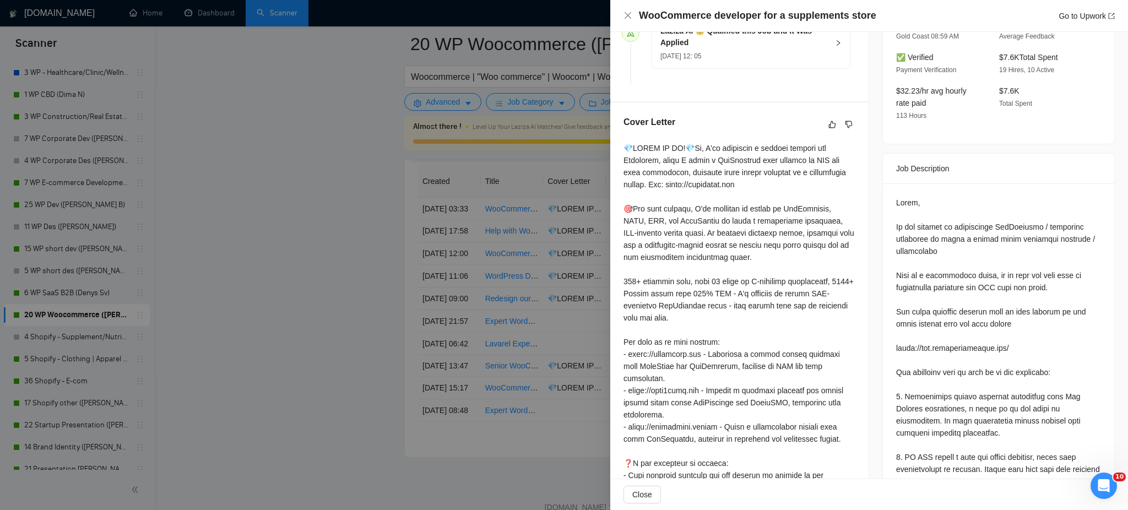
click at [570, 297] on div at bounding box center [564, 255] width 1128 height 510
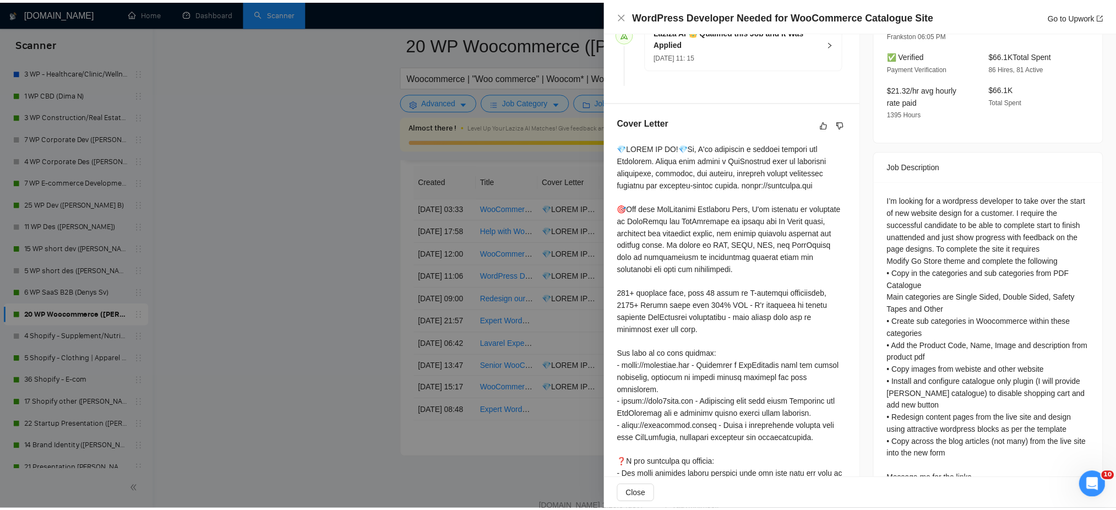
scroll to position [401, 0]
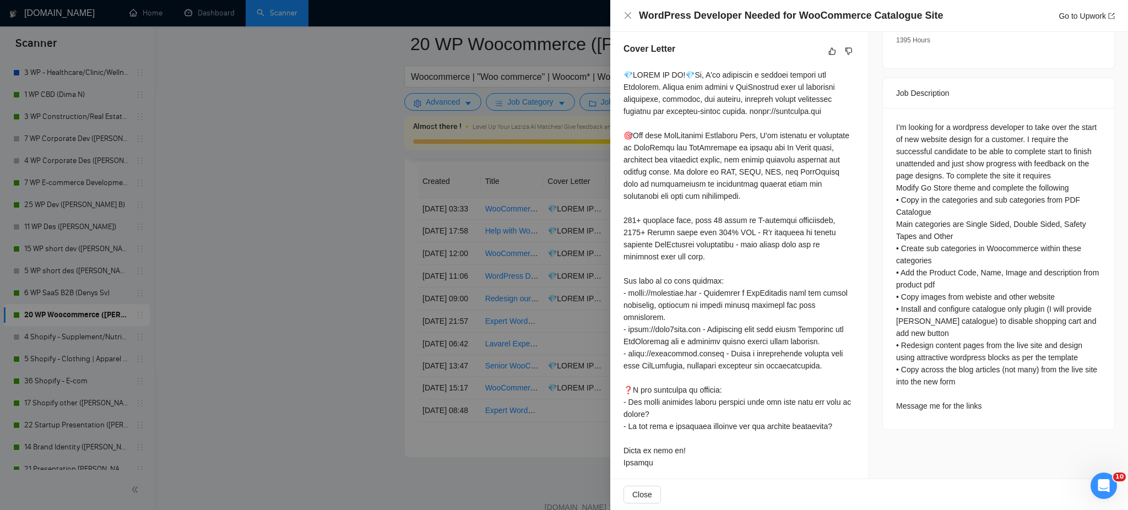
click at [538, 351] on div at bounding box center [564, 255] width 1128 height 510
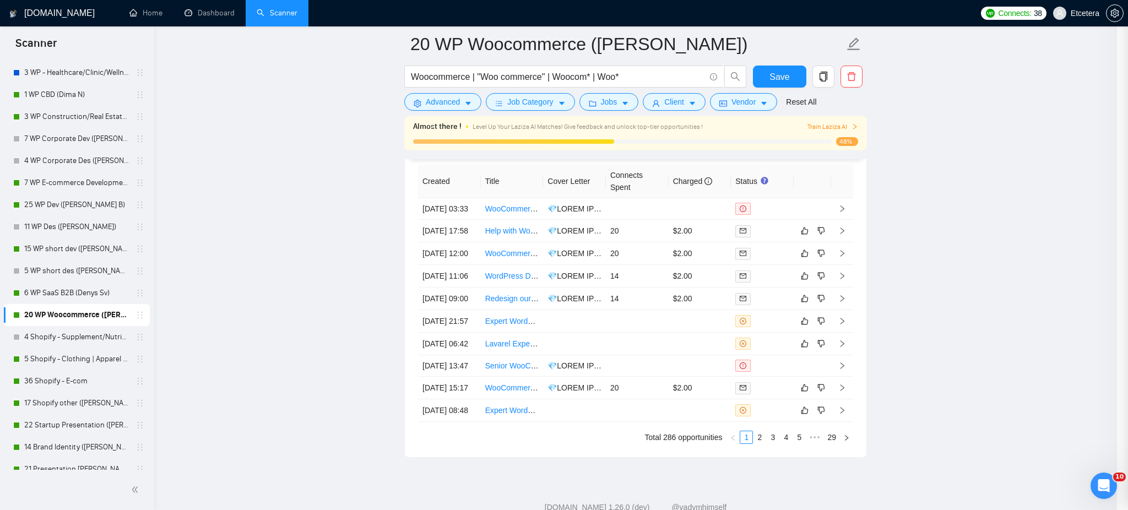
click at [525, 352] on div at bounding box center [564, 255] width 1128 height 510
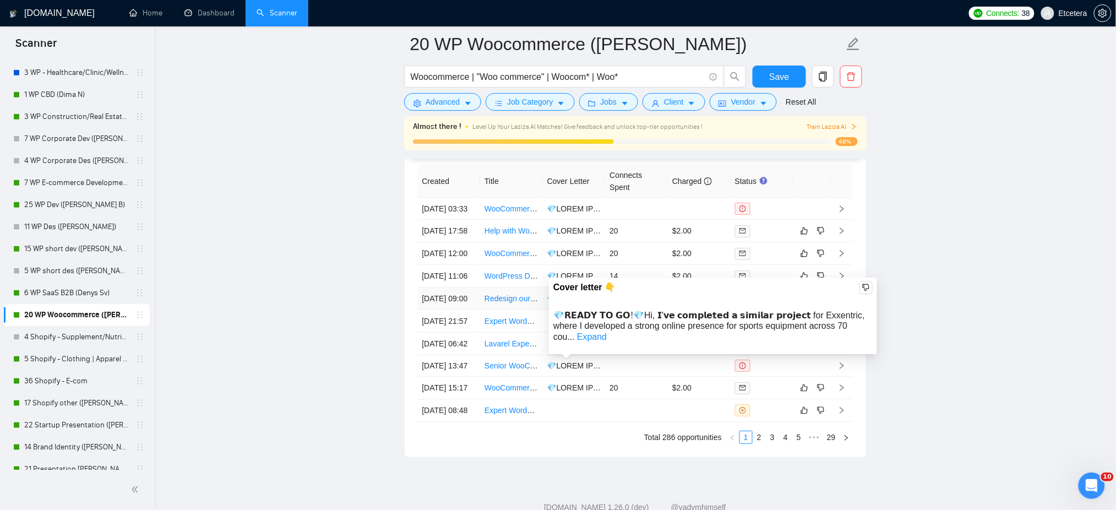
drag, startPoint x: 578, startPoint y: 351, endPoint x: 628, endPoint y: 352, distance: 49.6
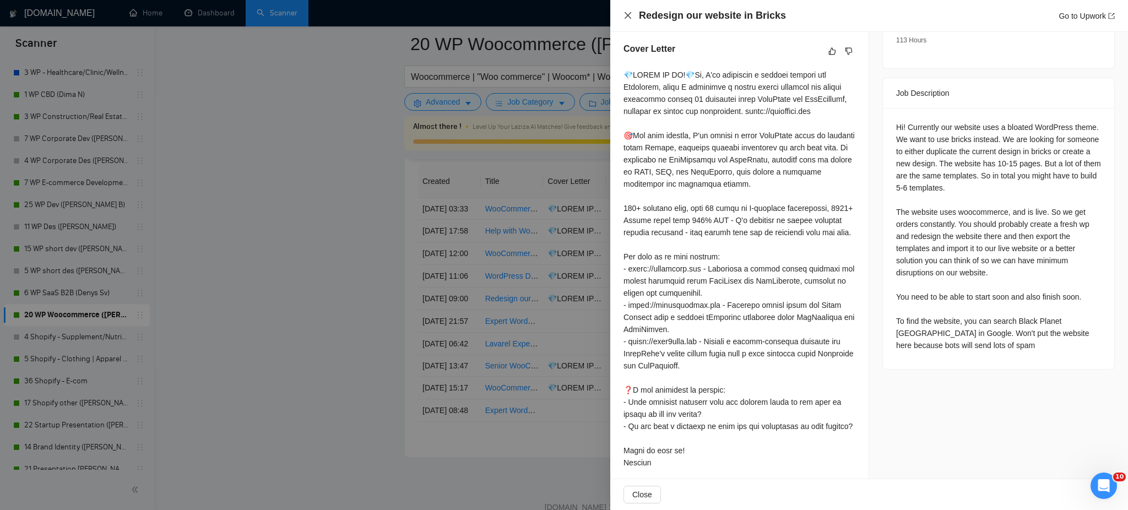
click at [628, 15] on icon "close" at bounding box center [627, 15] width 7 height 7
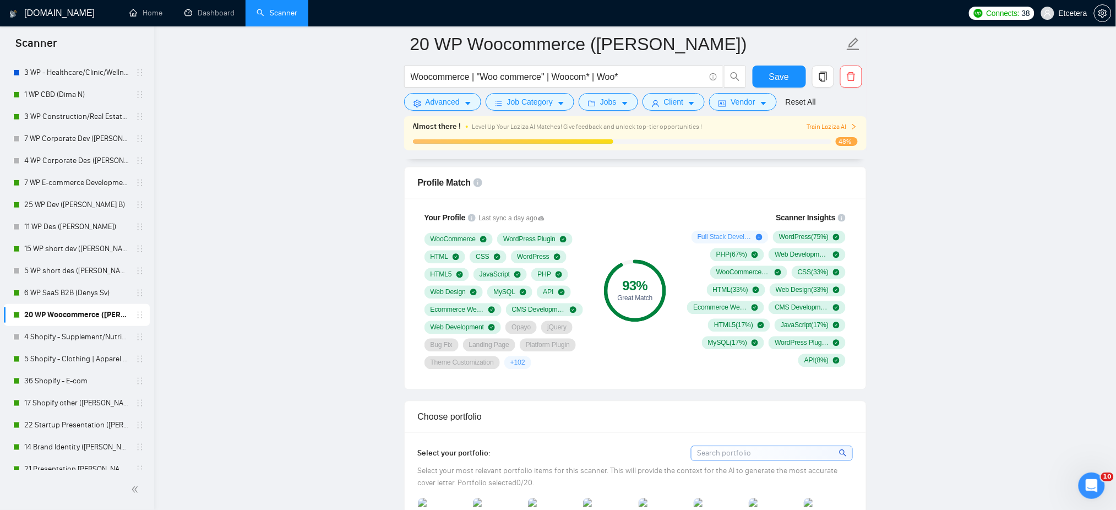
scroll to position [714, 0]
